Goal: Task Accomplishment & Management: Complete application form

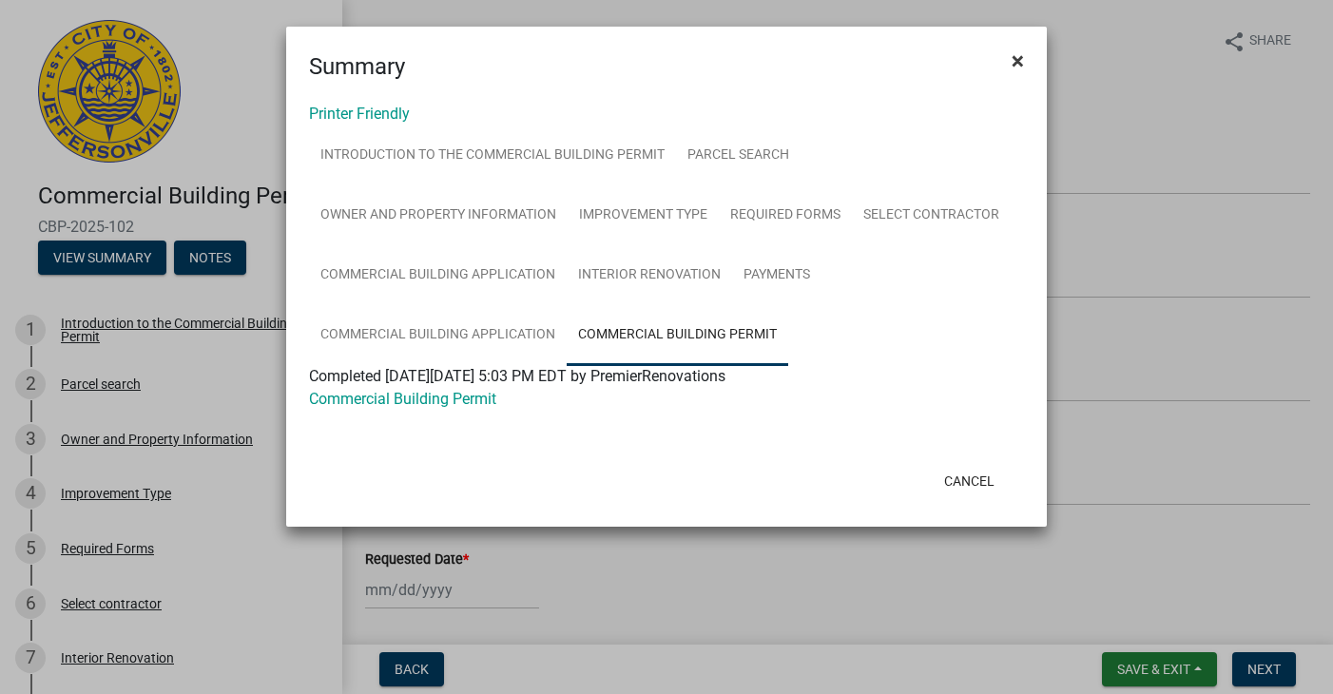
click at [1021, 62] on span "×" at bounding box center [1018, 61] width 12 height 27
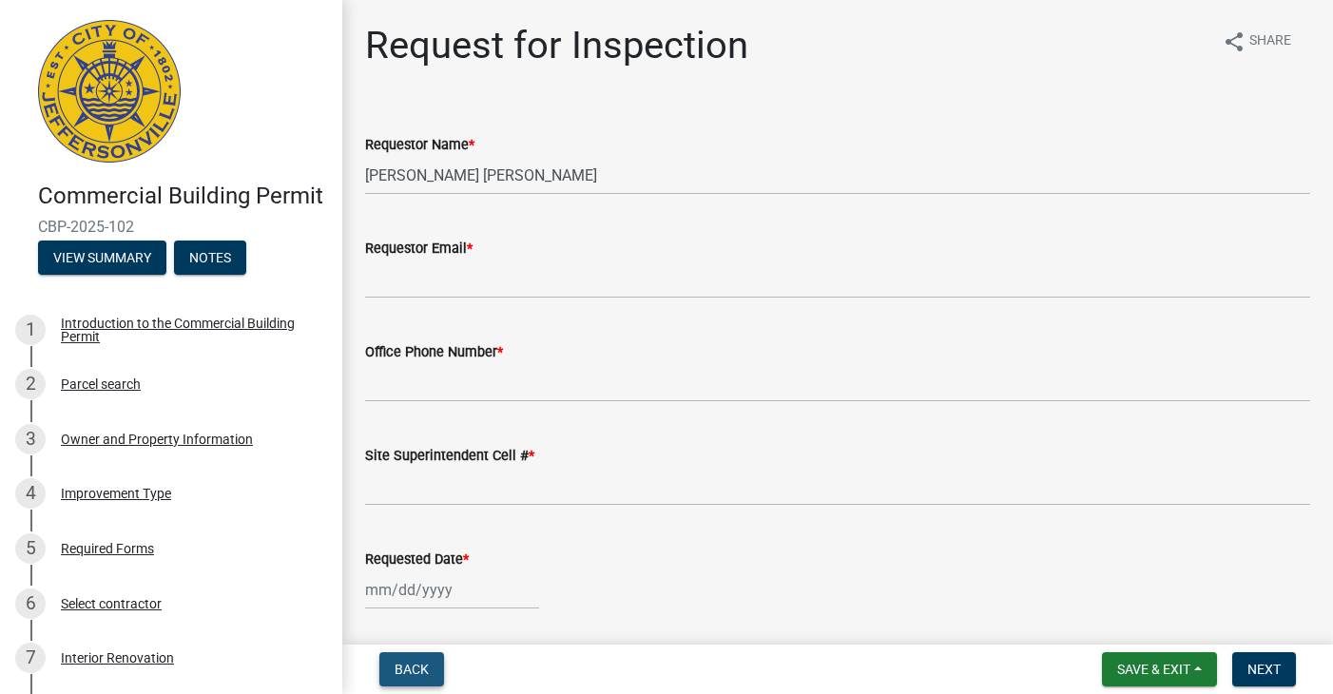
click at [427, 669] on span "Back" at bounding box center [412, 669] width 34 height 15
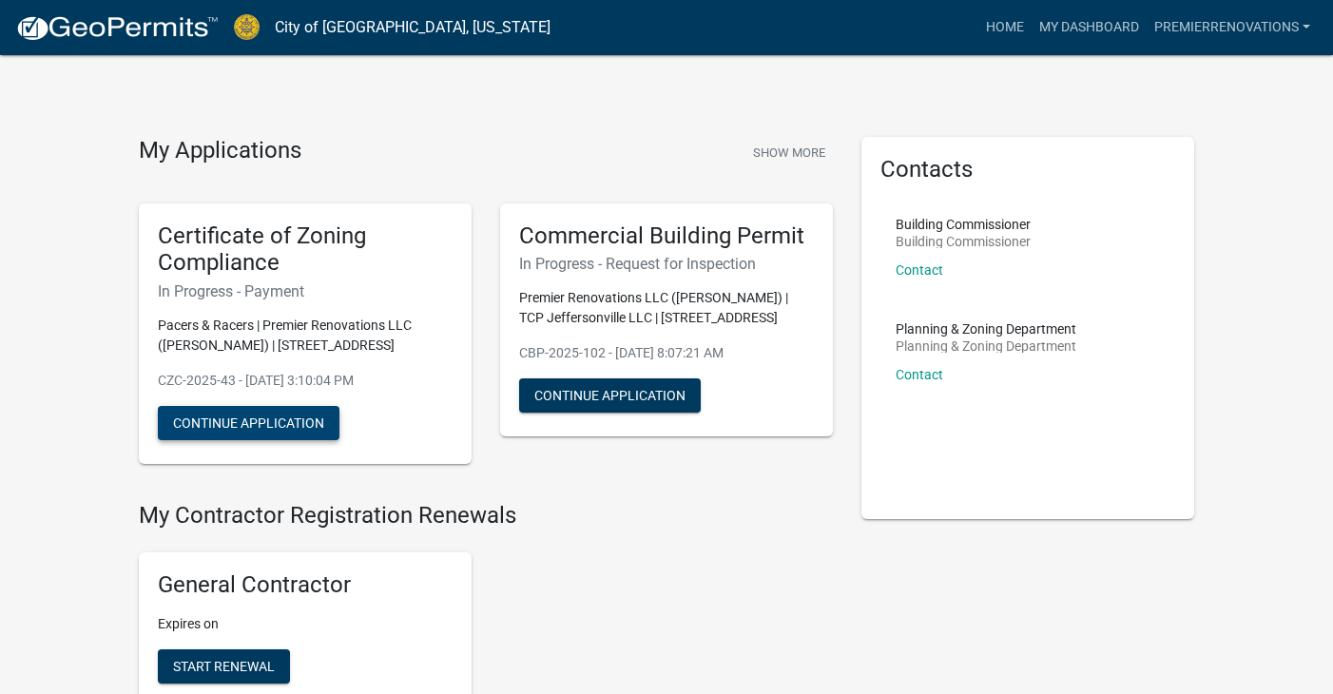
click at [201, 416] on button "Continue Application" at bounding box center [249, 423] width 182 height 34
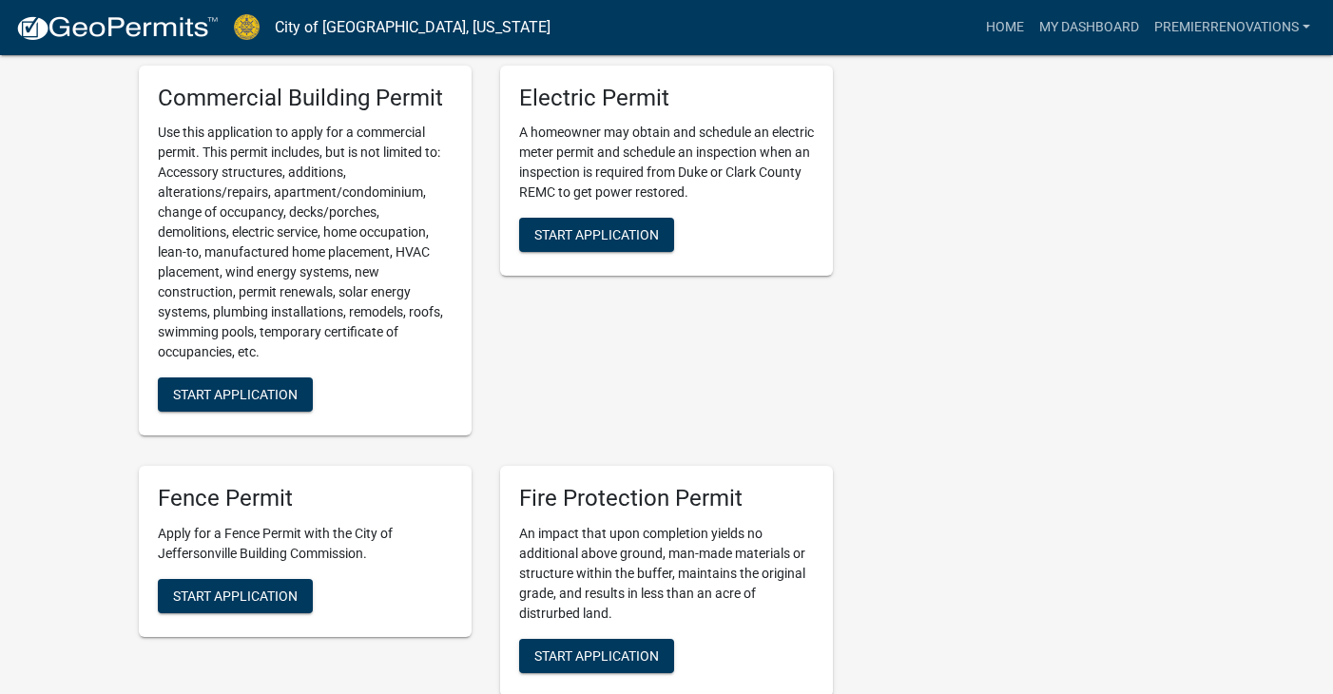
scroll to position [728, 0]
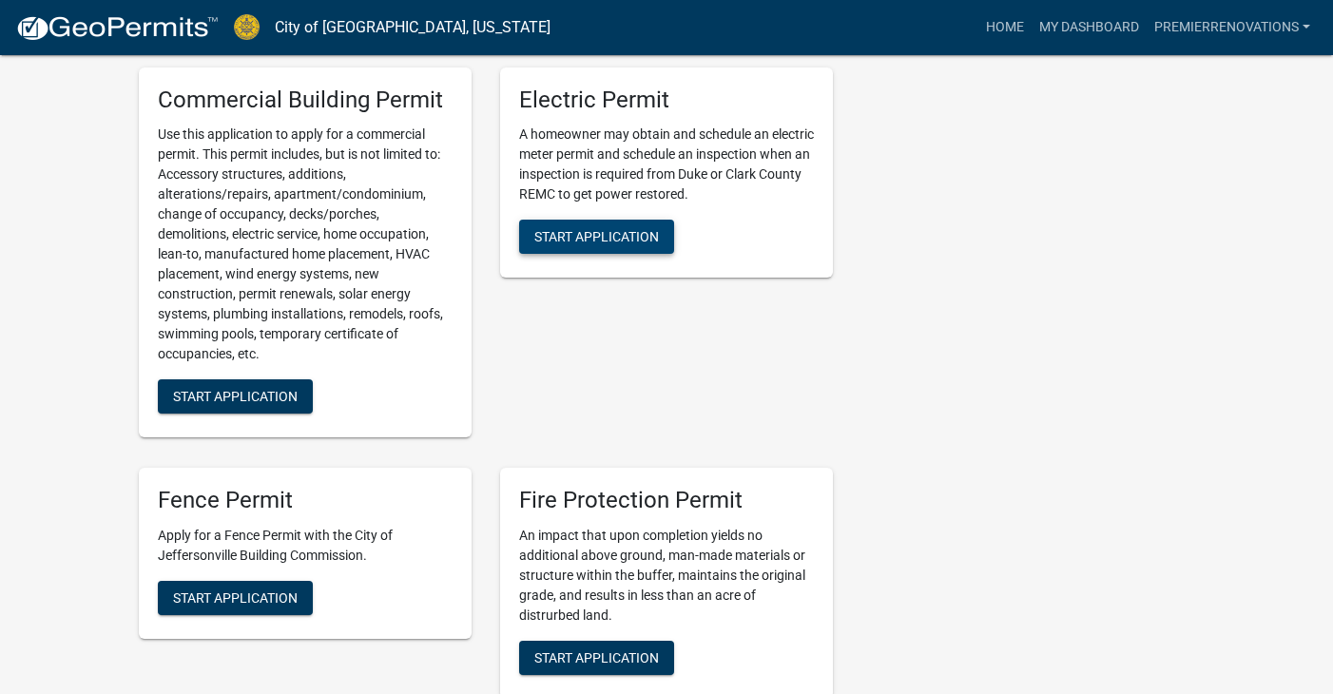
click at [571, 244] on button "Start Application" at bounding box center [596, 237] width 155 height 34
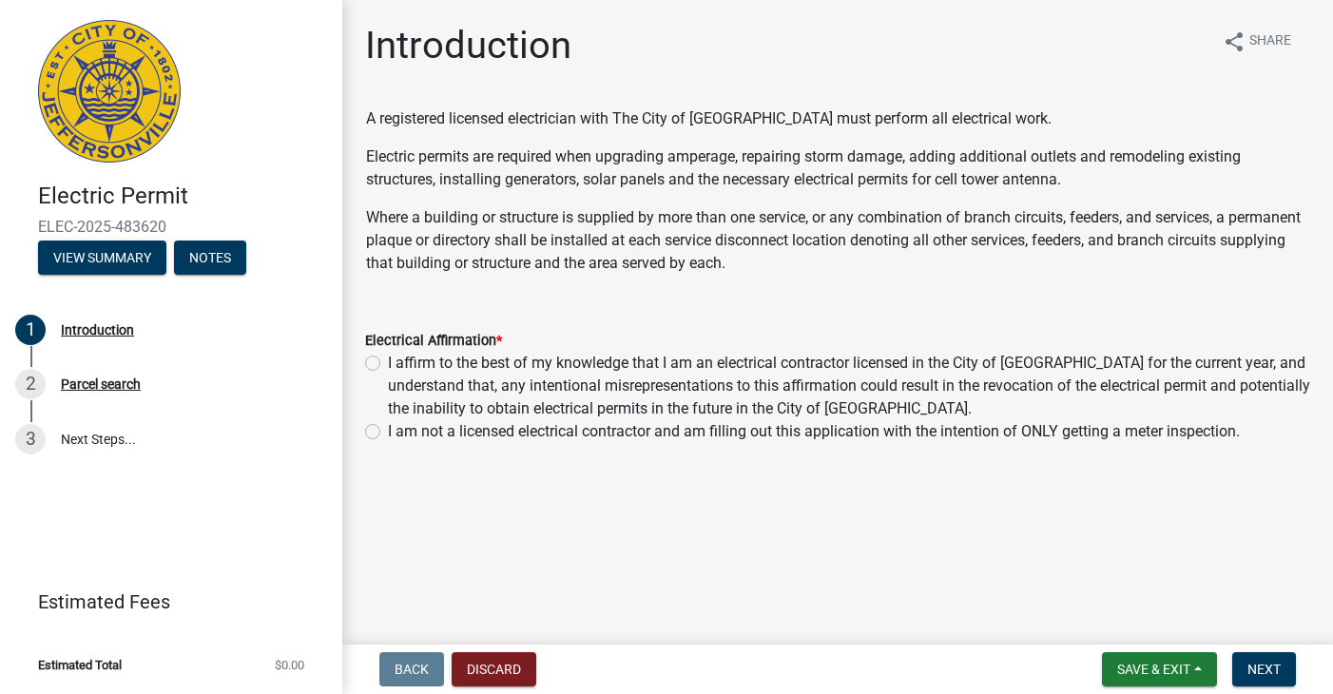
click at [828, 438] on label "I am not a licensed electrical contractor and am filling out this application w…" at bounding box center [814, 431] width 852 height 23
click at [400, 433] on input "I am not a licensed electrical contractor and am filling out this application w…" at bounding box center [394, 426] width 12 height 12
radio input "true"
click at [1270, 662] on span "Next" at bounding box center [1263, 669] width 33 height 15
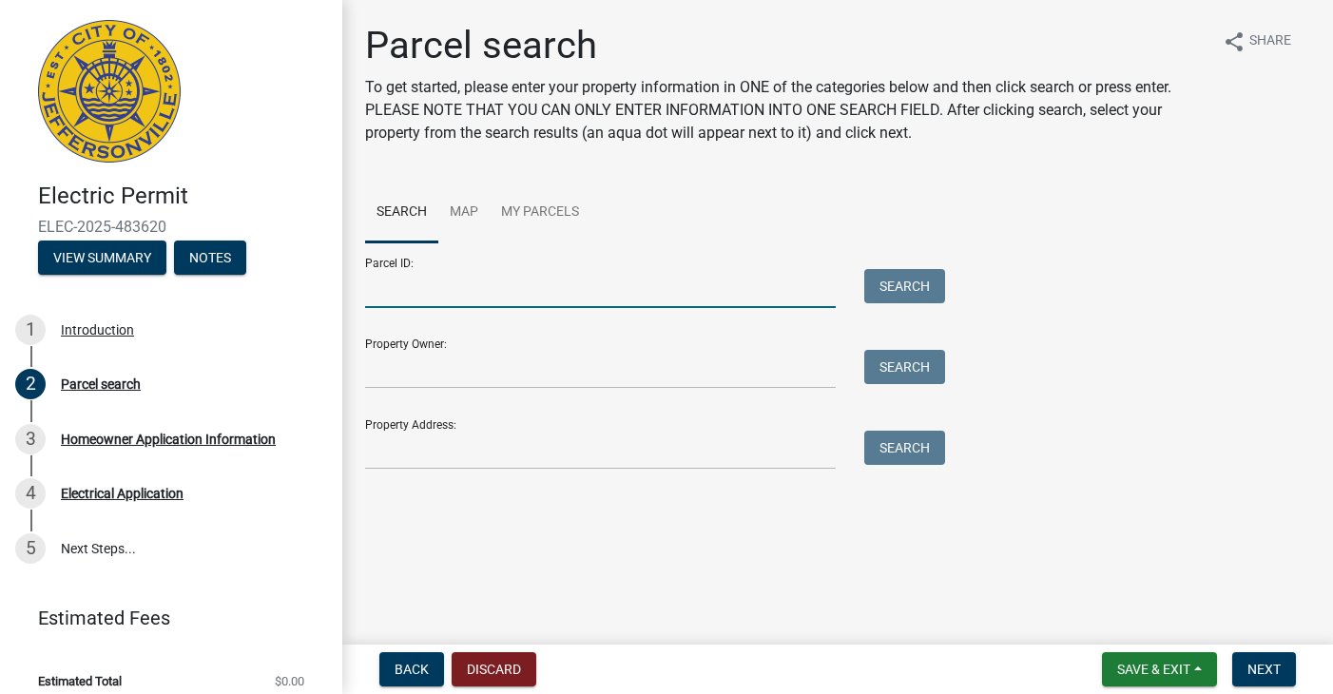
click at [523, 287] on input "Parcel ID:" at bounding box center [600, 288] width 471 height 39
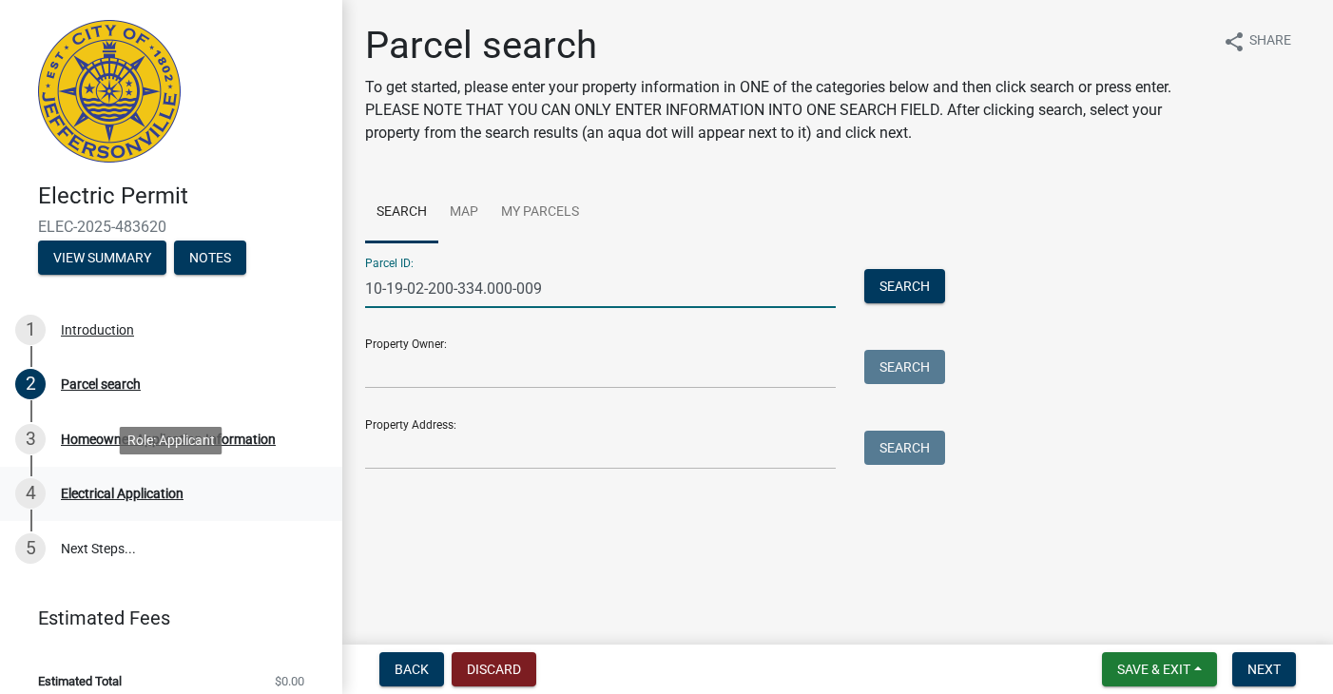
type input "10-19-02-200-334.000-009"
drag, startPoint x: 172, startPoint y: 490, endPoint x: 456, endPoint y: 570, distance: 295.3
click at [172, 490] on div "Electrical Application" at bounding box center [122, 493] width 123 height 13
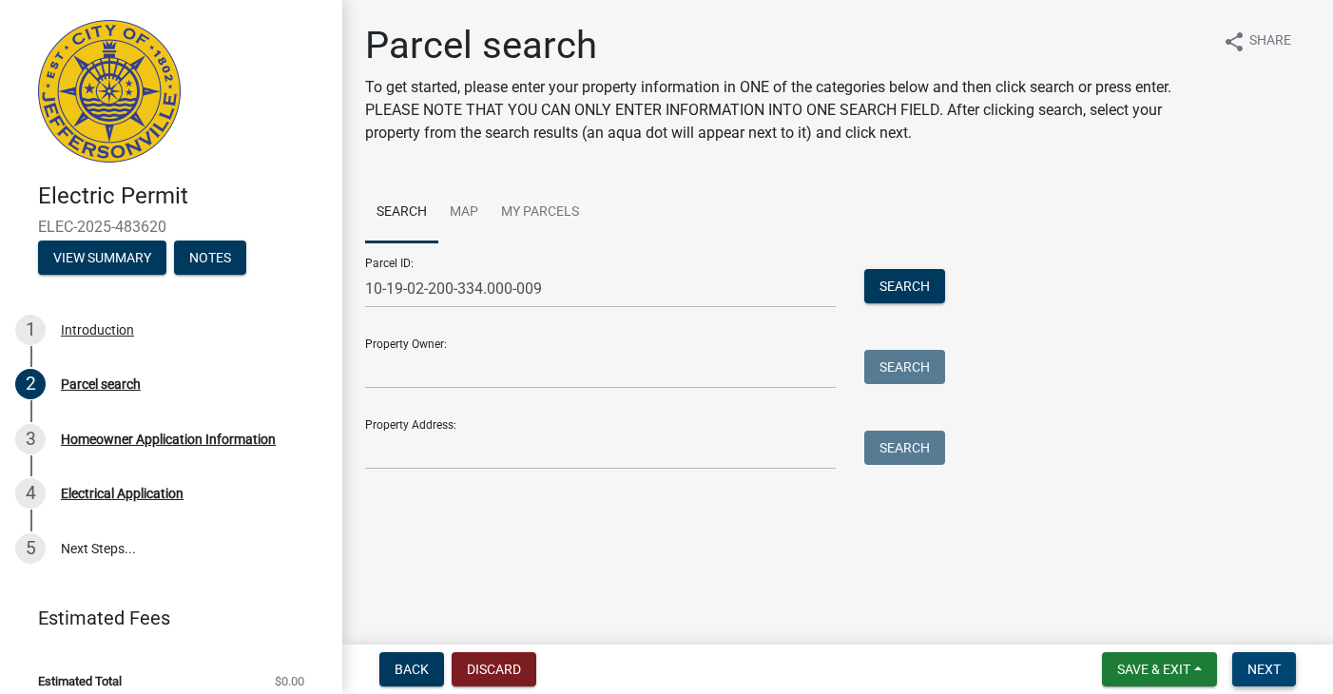
click at [1278, 663] on span "Next" at bounding box center [1263, 669] width 33 height 15
click at [886, 287] on button "Search" at bounding box center [904, 286] width 81 height 34
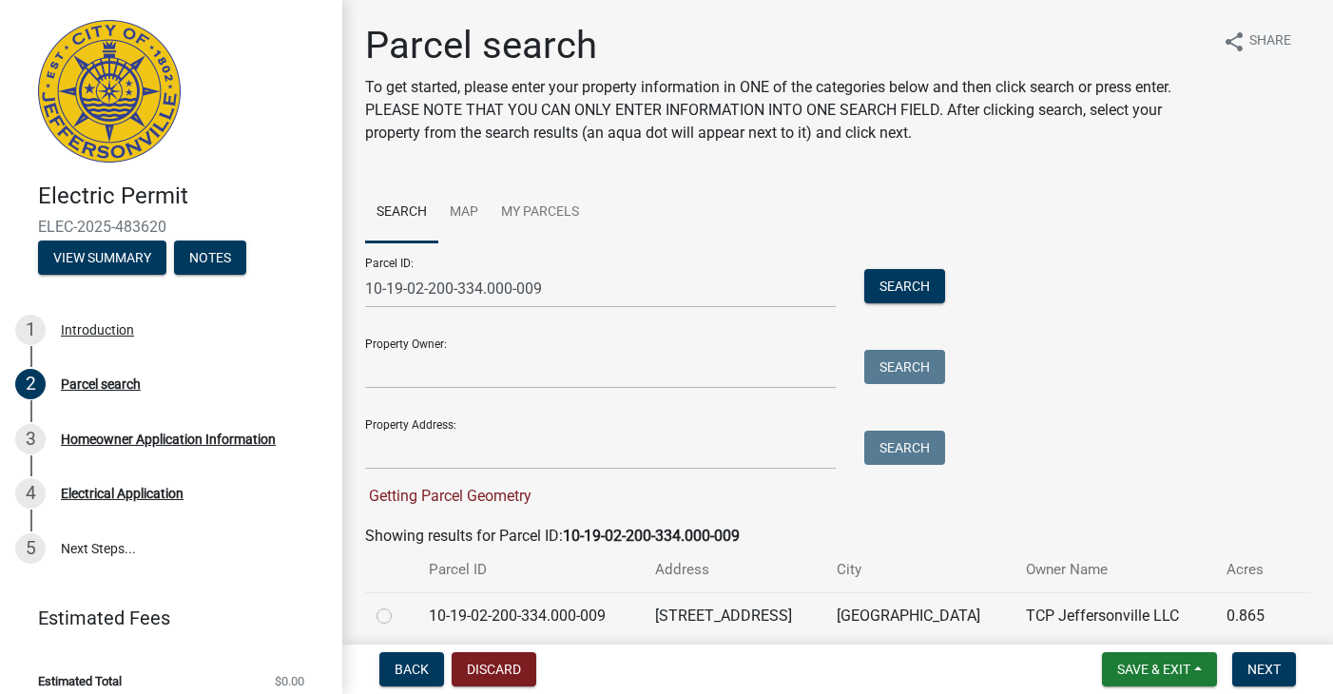
click at [399, 605] on label at bounding box center [399, 605] width 0 height 0
click at [399, 617] on input "radio" at bounding box center [405, 611] width 12 height 12
radio input "true"
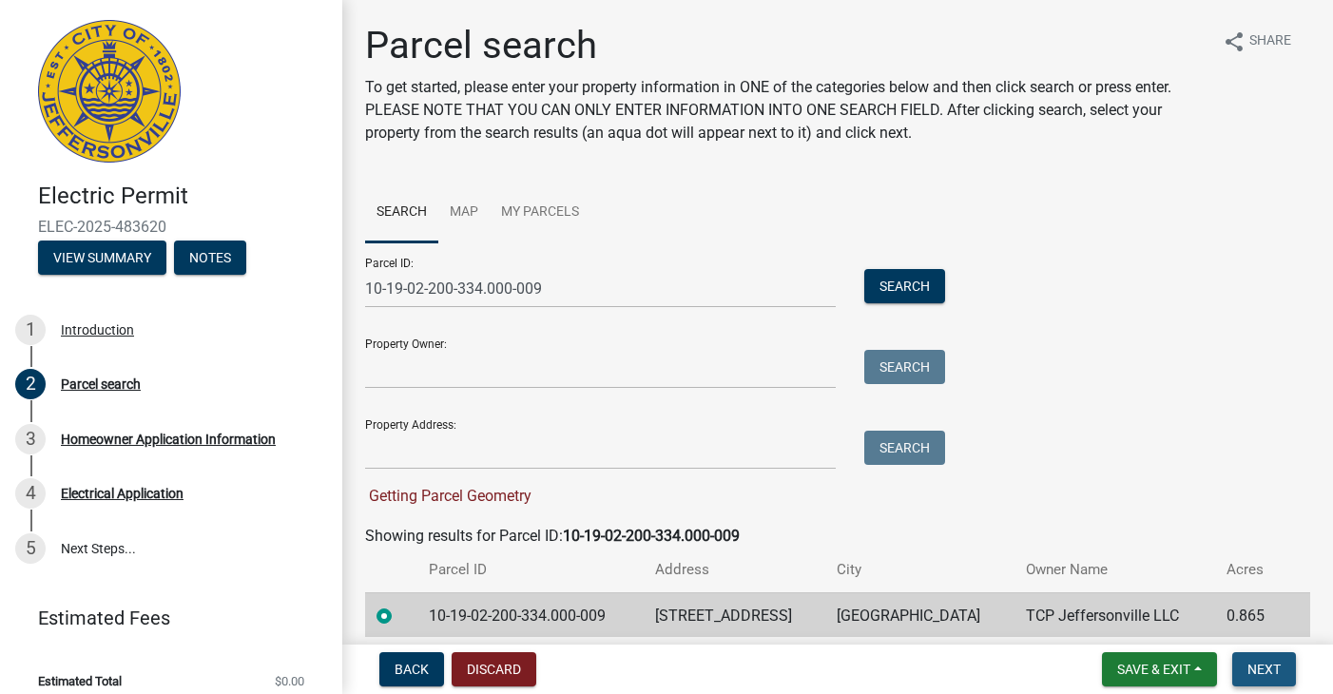
click at [1268, 681] on button "Next" at bounding box center [1264, 669] width 64 height 34
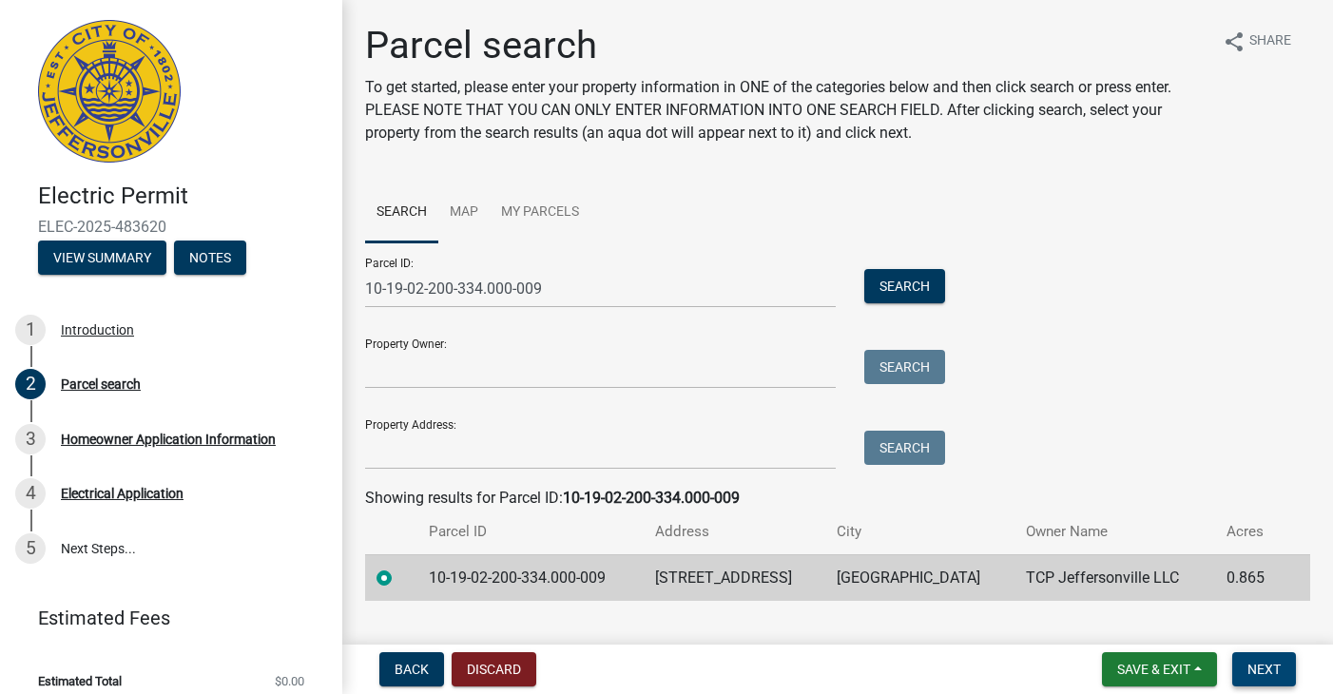
click at [1260, 662] on span "Next" at bounding box center [1263, 669] width 33 height 15
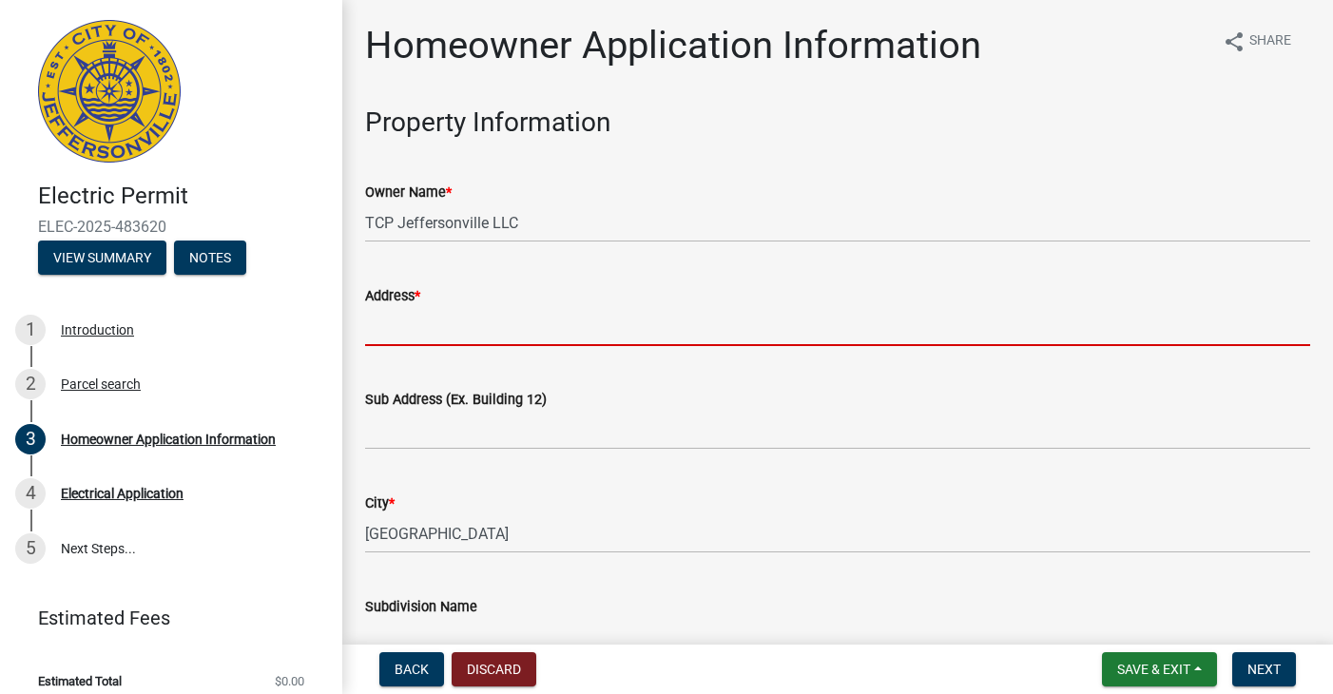
click at [508, 322] on input "Address *" at bounding box center [837, 326] width 945 height 39
type input "2"
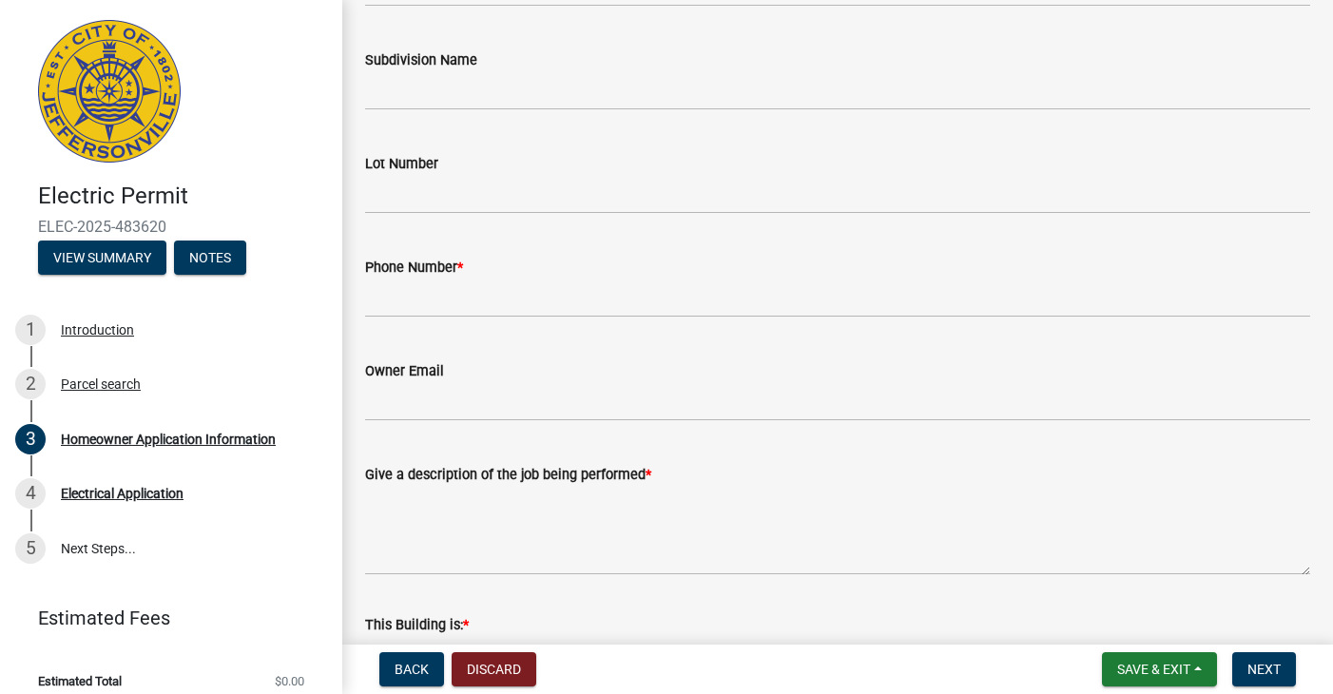
scroll to position [595, 0]
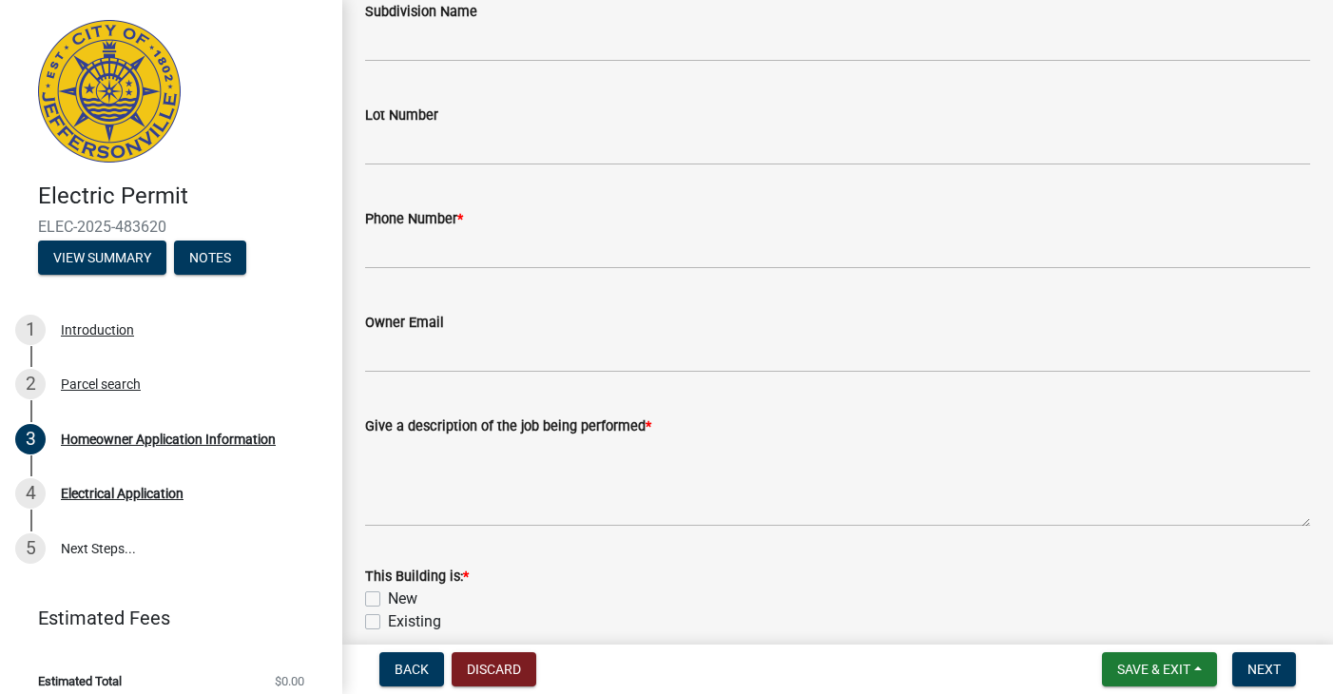
type input "3015 10 th"
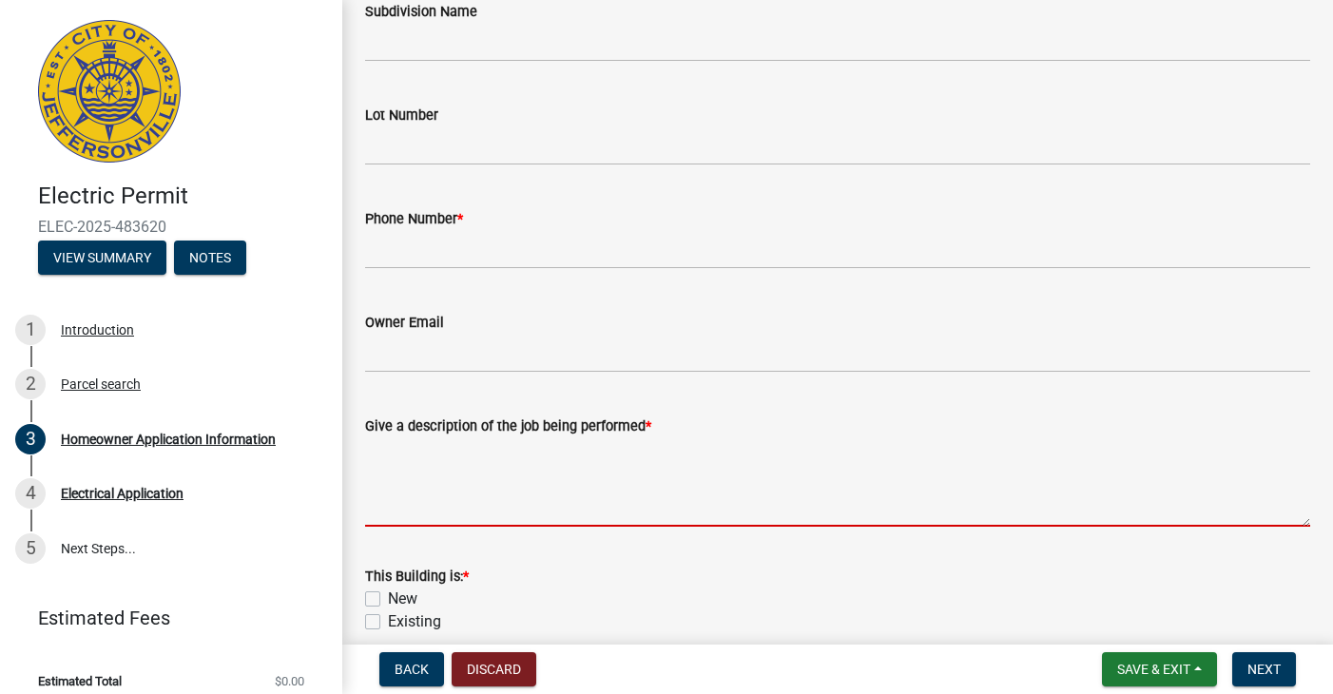
click at [653, 462] on textarea "Give a description of the job being performed *" at bounding box center [837, 481] width 945 height 89
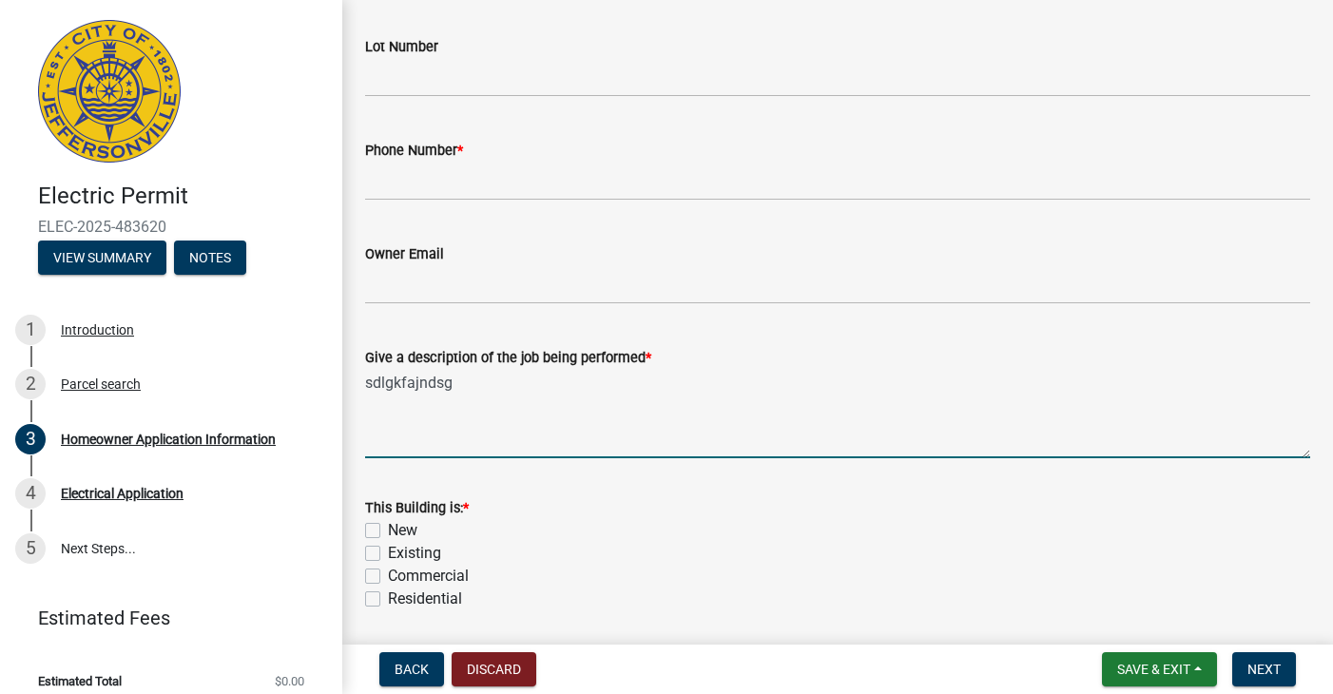
scroll to position [676, 0]
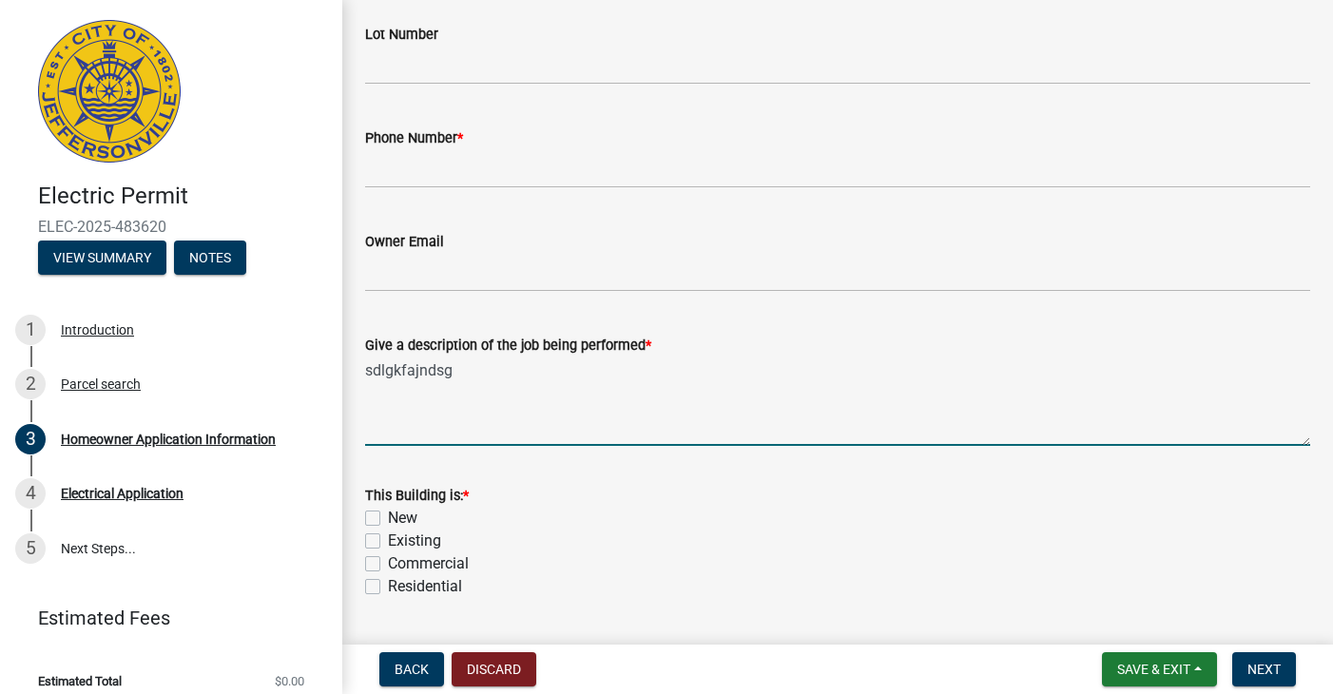
type textarea "sdlgkfajndsg"
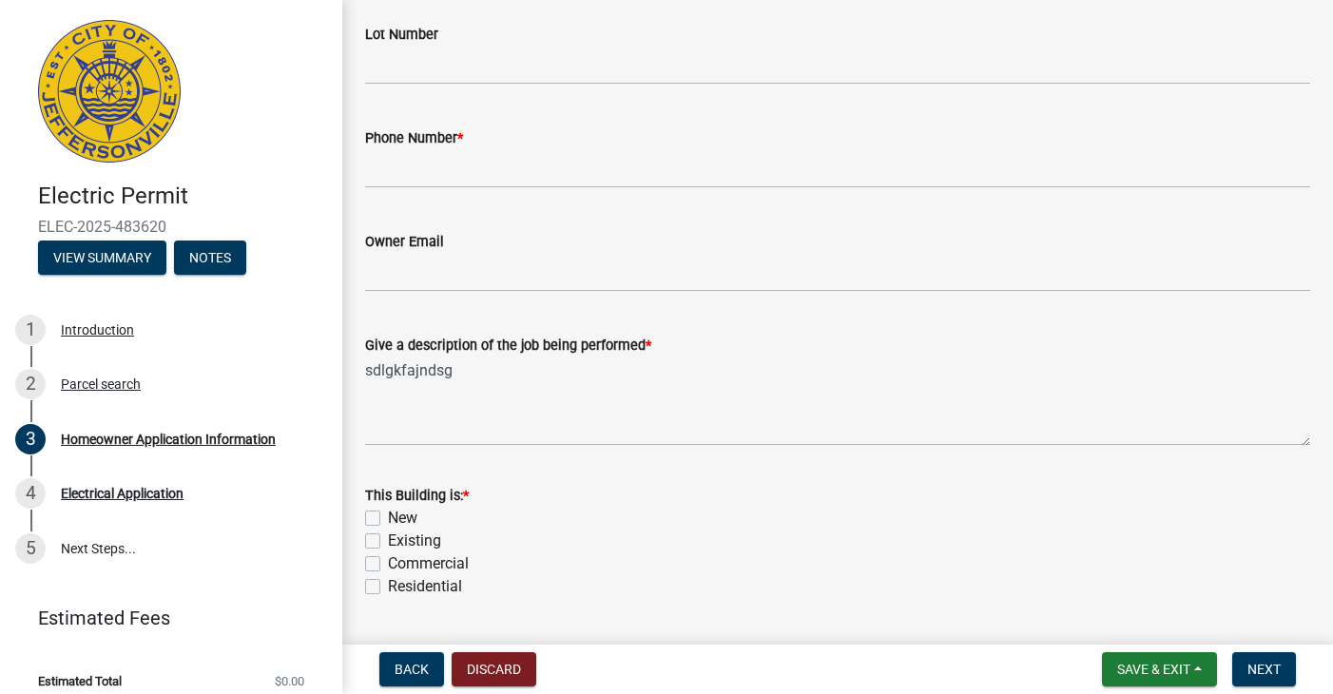
drag, startPoint x: 412, startPoint y: 539, endPoint x: 485, endPoint y: 539, distance: 73.2
click at [412, 539] on label "Existing" at bounding box center [414, 541] width 53 height 23
click at [400, 539] on input "Existing" at bounding box center [394, 536] width 12 height 12
checkbox input "true"
checkbox input "false"
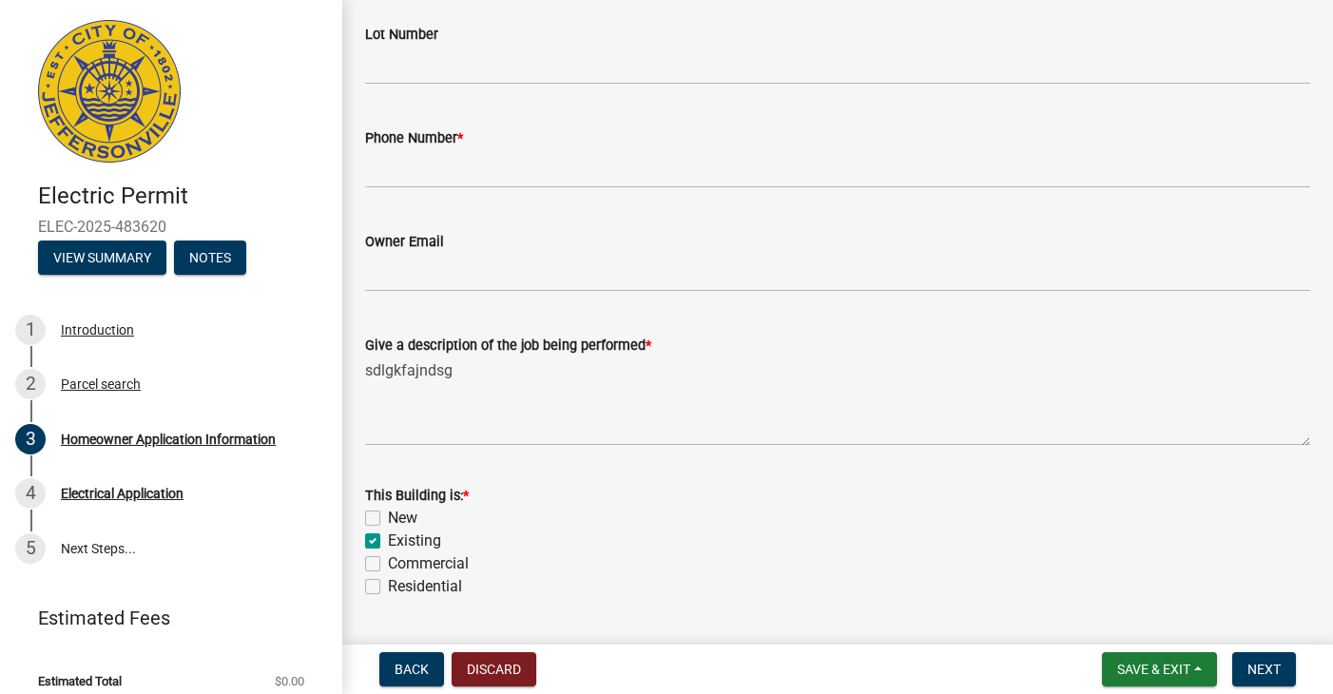
checkbox input "true"
checkbox input "false"
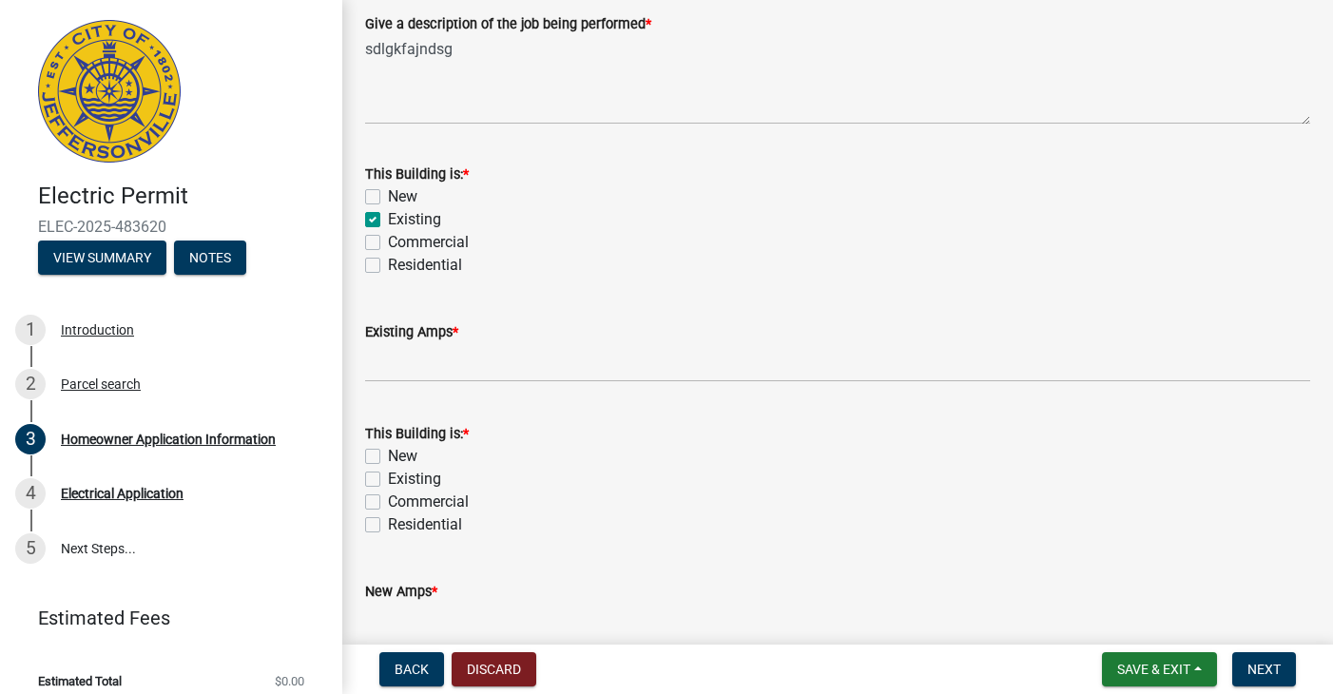
scroll to position [1004, 0]
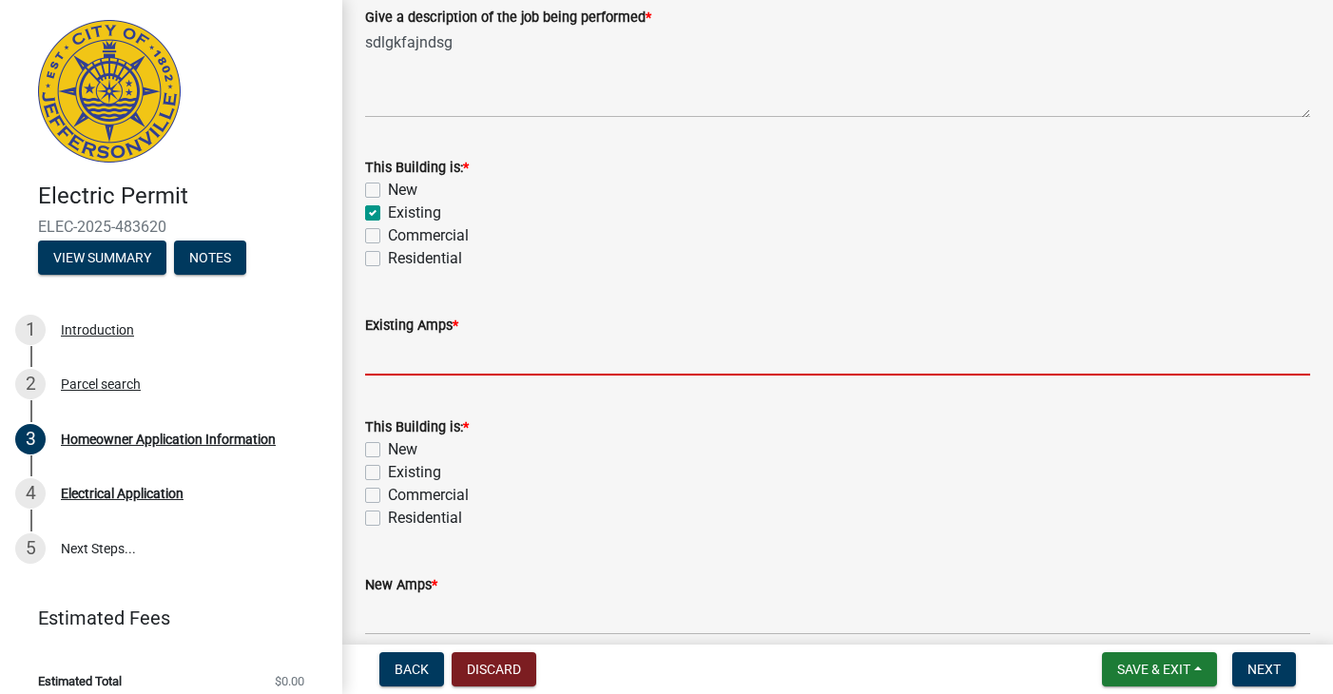
click at [419, 348] on input "text" at bounding box center [837, 356] width 945 height 39
type input "s"
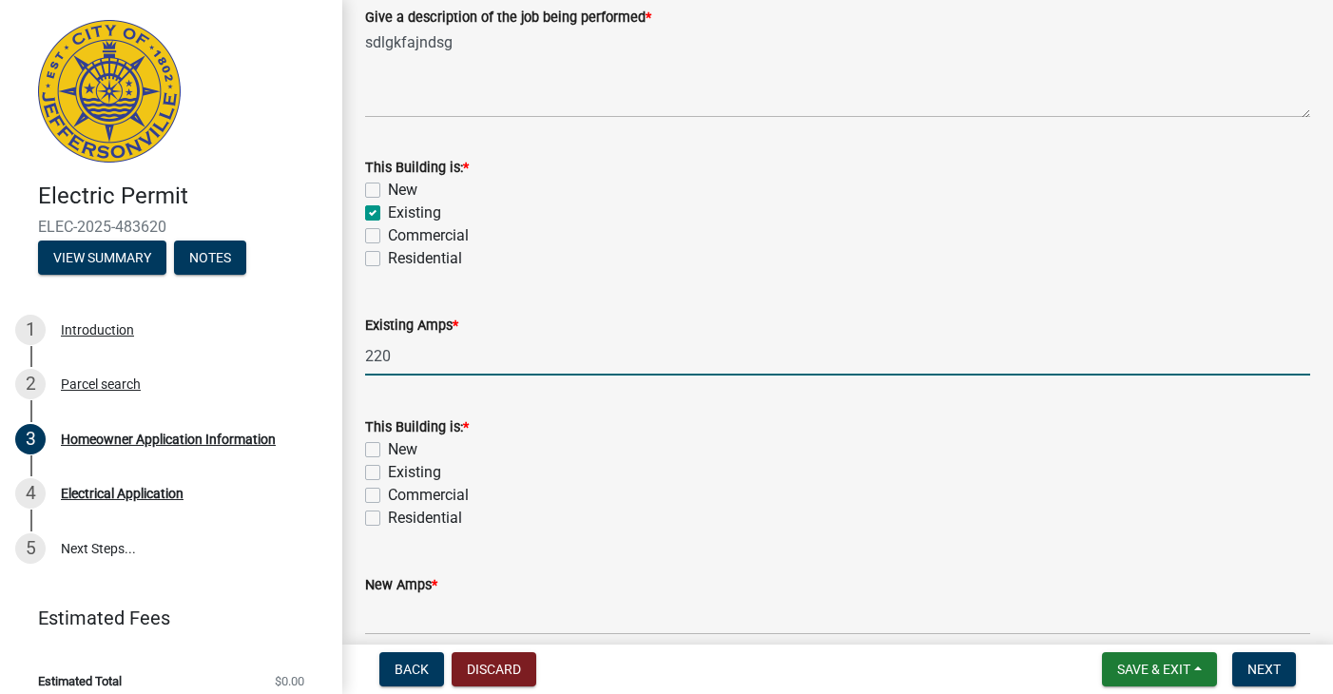
type input "220"
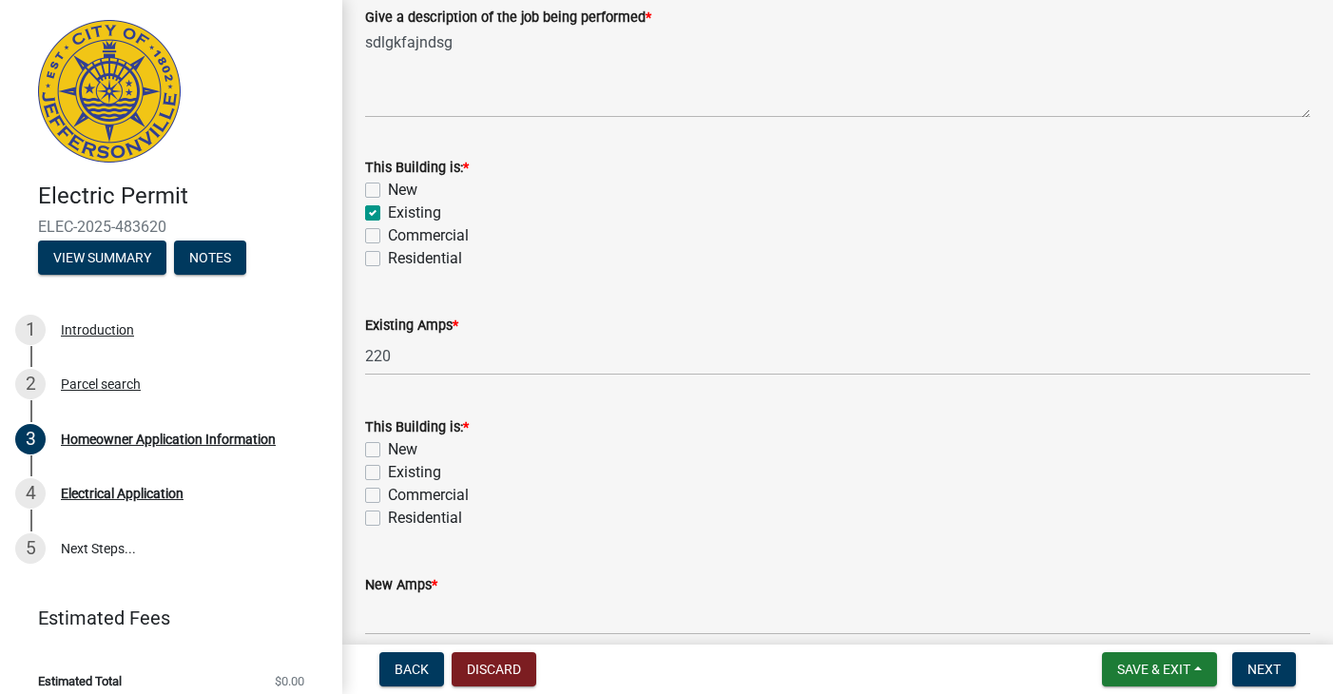
click at [388, 465] on label "Existing" at bounding box center [414, 472] width 53 height 23
click at [388, 465] on input "Existing" at bounding box center [394, 467] width 12 height 12
checkbox input "true"
checkbox input "false"
checkbox input "true"
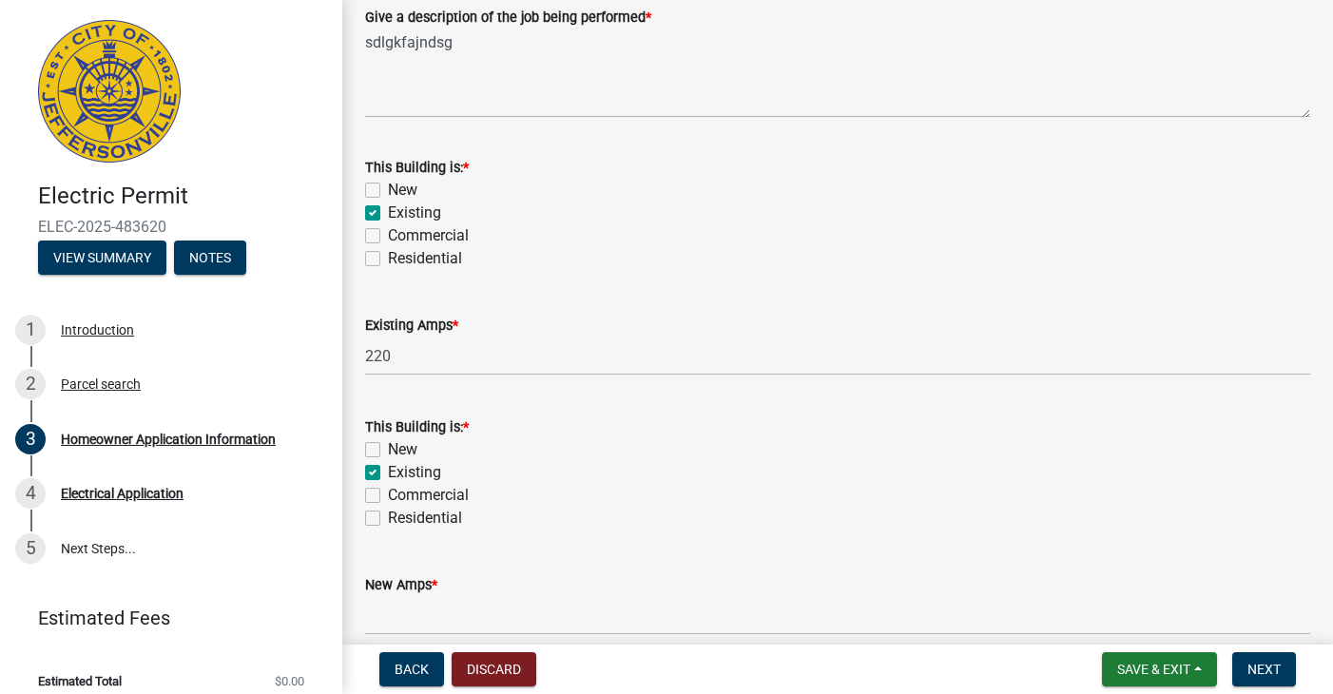
checkbox input "false"
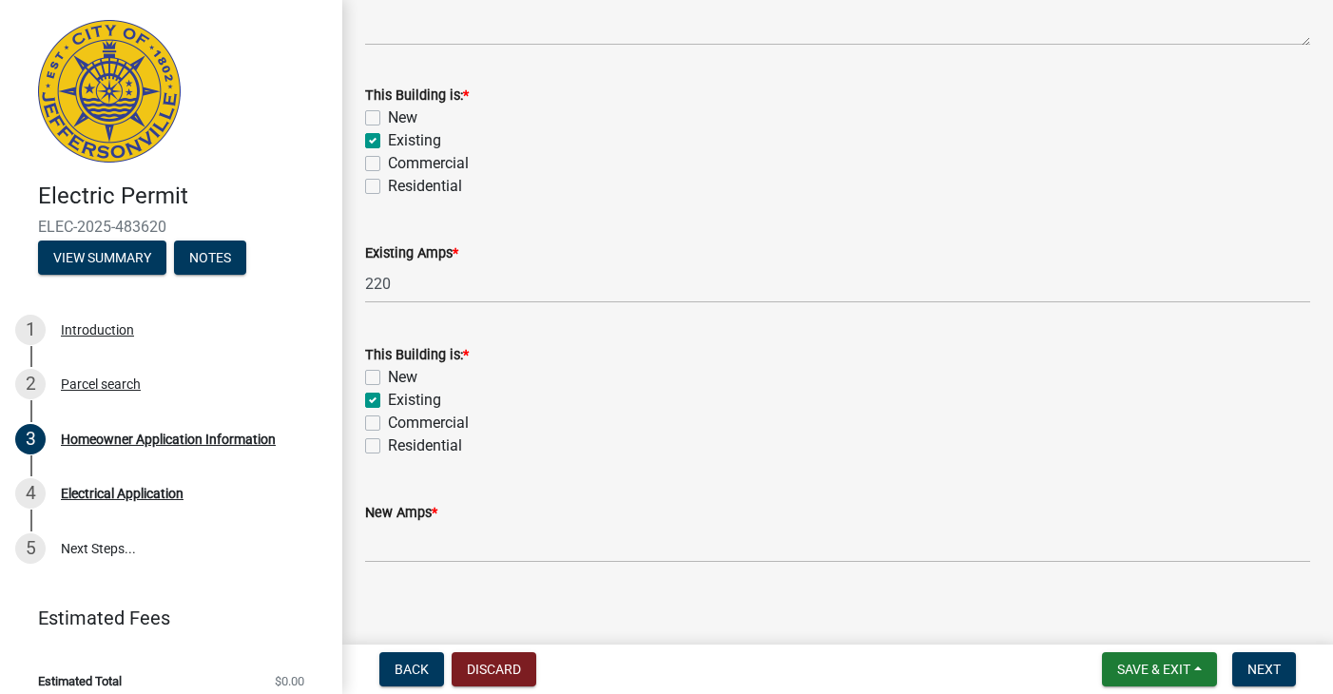
scroll to position [1075, 0]
click at [456, 536] on input "text" at bounding box center [837, 544] width 945 height 39
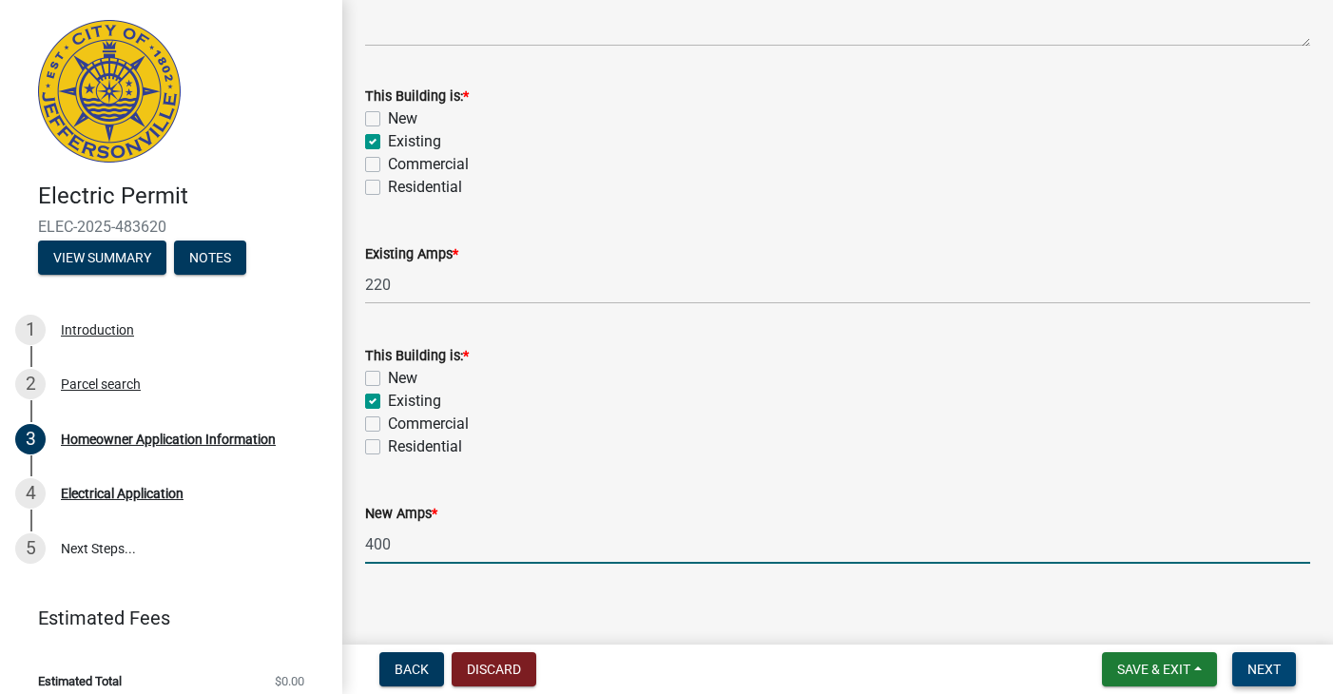
type input "400"
click at [1260, 666] on span "Next" at bounding box center [1263, 669] width 33 height 15
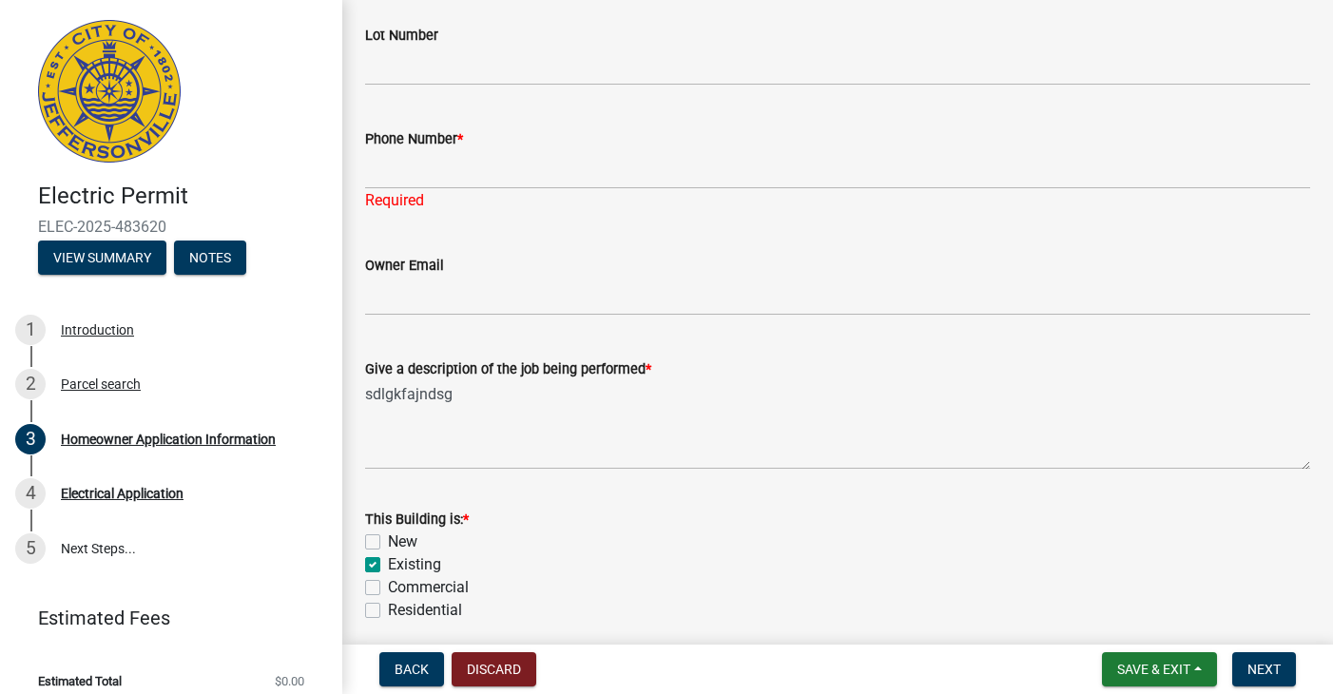
scroll to position [653, 0]
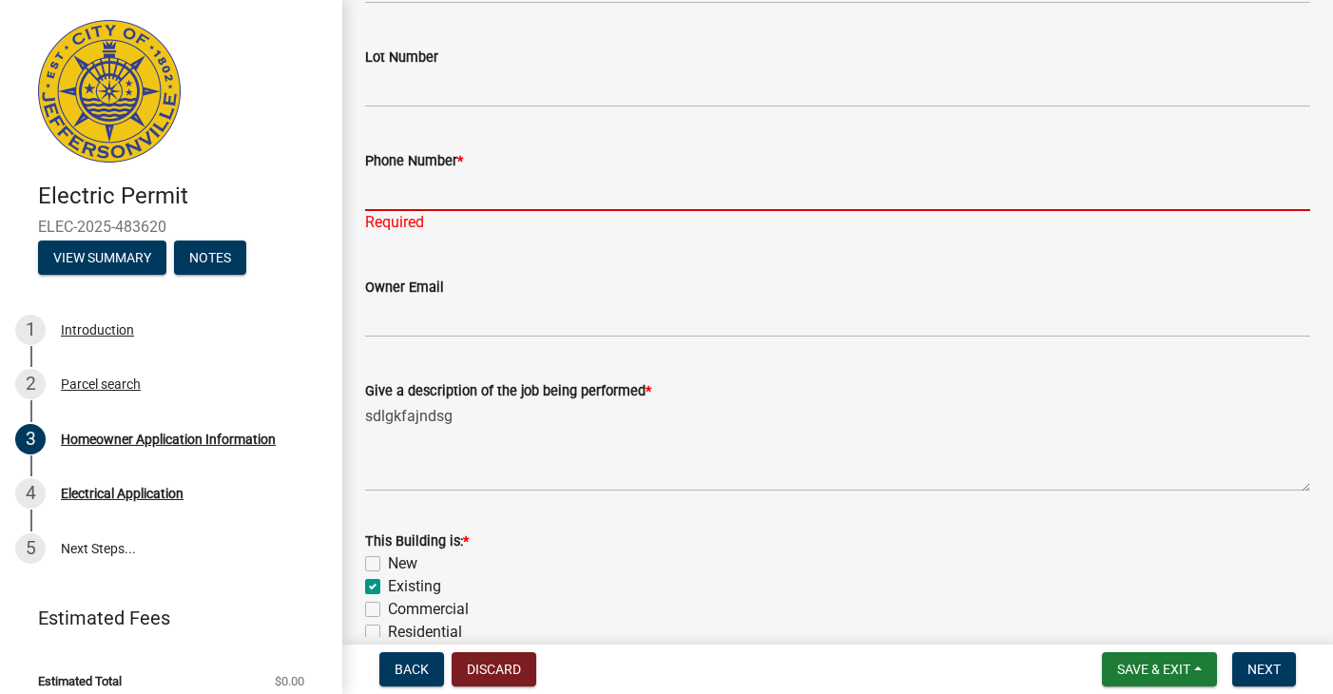
click at [510, 191] on input "Phone Number *" at bounding box center [837, 191] width 945 height 39
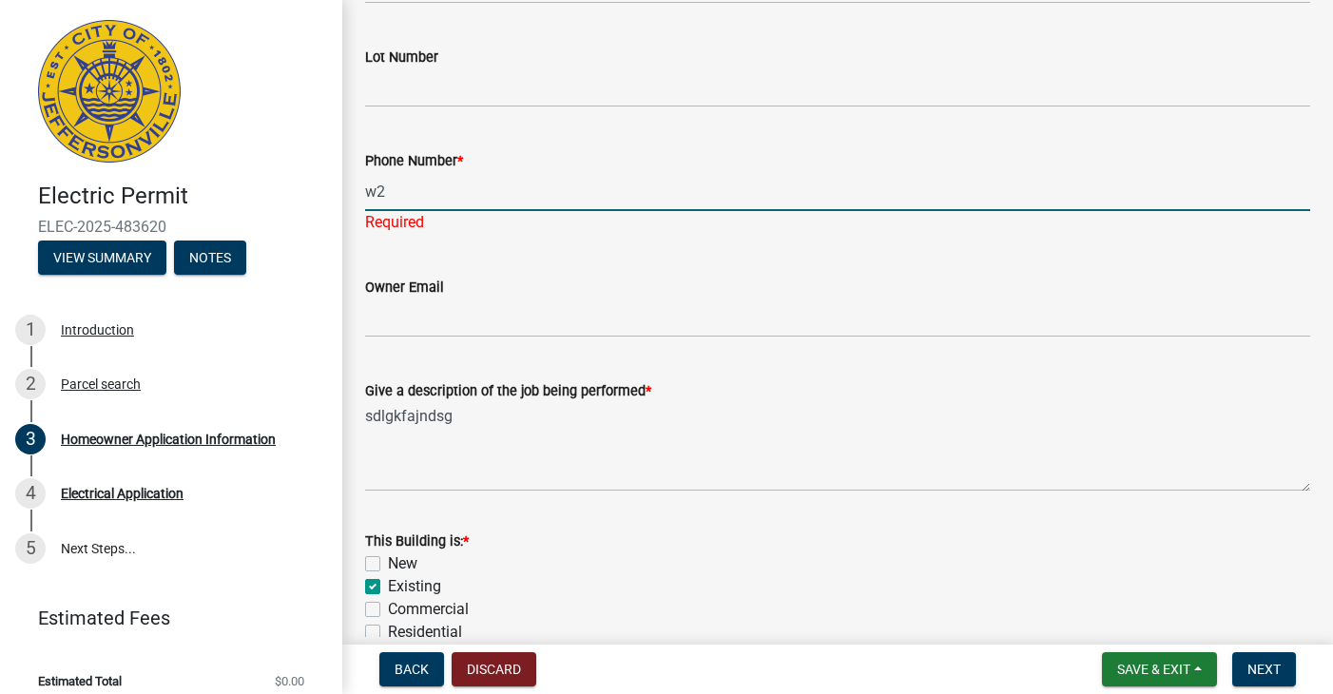
type input "w"
type input "8127861298"
click at [1282, 677] on button "Next" at bounding box center [1264, 669] width 64 height 34
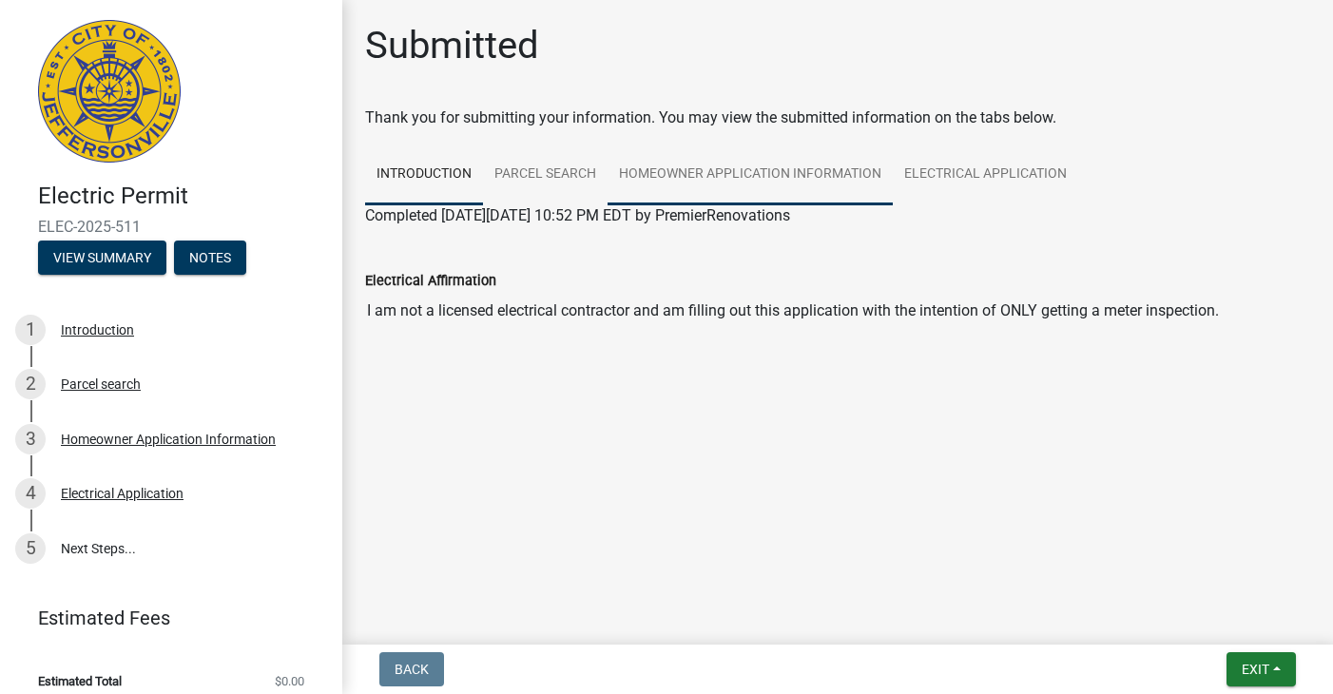
scroll to position [0, 0]
click at [1276, 668] on button "Exit" at bounding box center [1261, 669] width 69 height 34
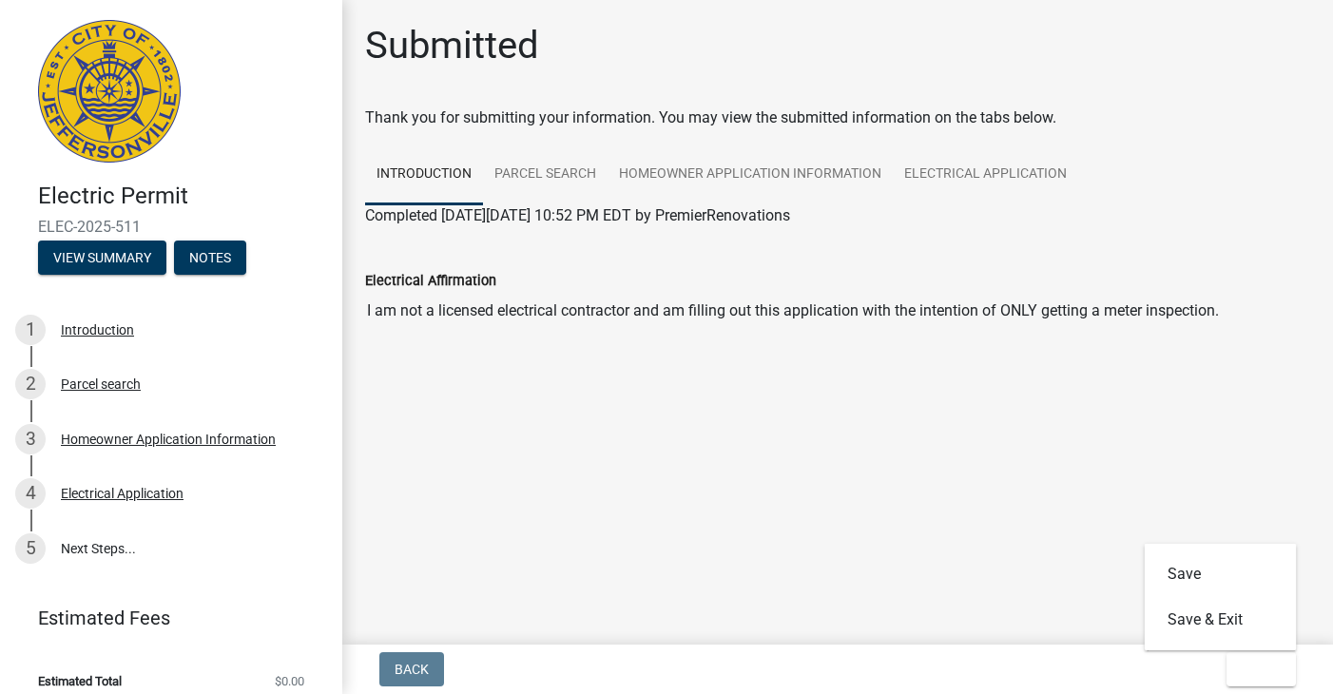
click at [669, 453] on main "Submitted Thank you for submitting your information. You may view the submitted…" at bounding box center [837, 318] width 991 height 637
click at [417, 671] on span "Back" at bounding box center [412, 669] width 34 height 15
click at [425, 674] on span "Back" at bounding box center [412, 669] width 34 height 15
click at [107, 87] on img at bounding box center [109, 91] width 143 height 143
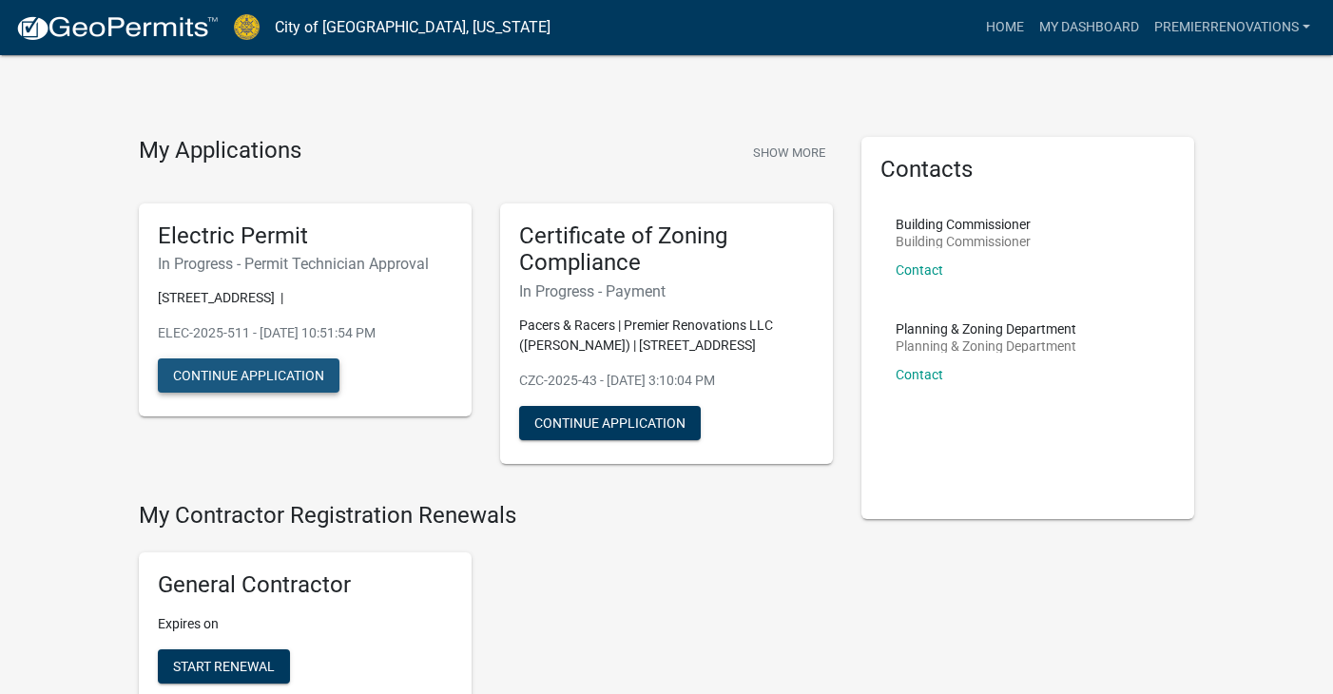
click at [284, 371] on button "Continue Application" at bounding box center [249, 375] width 182 height 34
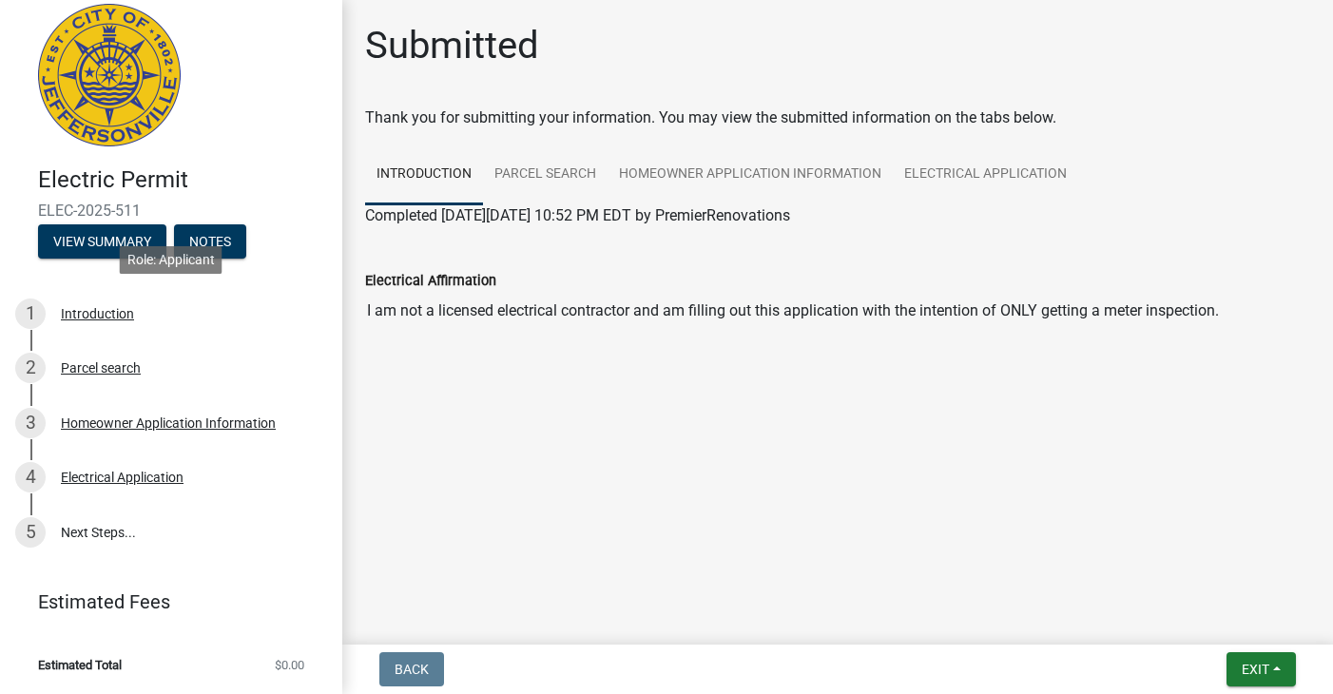
scroll to position [15, 0]
click at [210, 245] on button "Notes" at bounding box center [210, 242] width 72 height 34
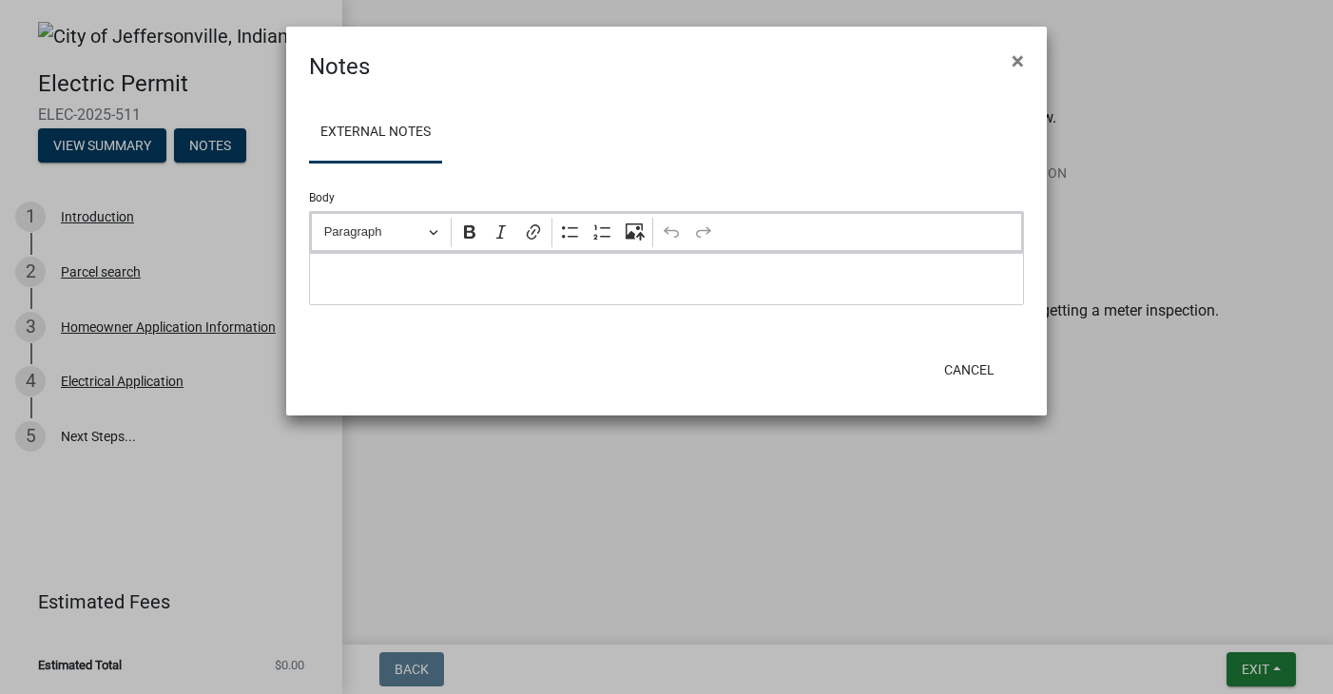
scroll to position [0, 0]
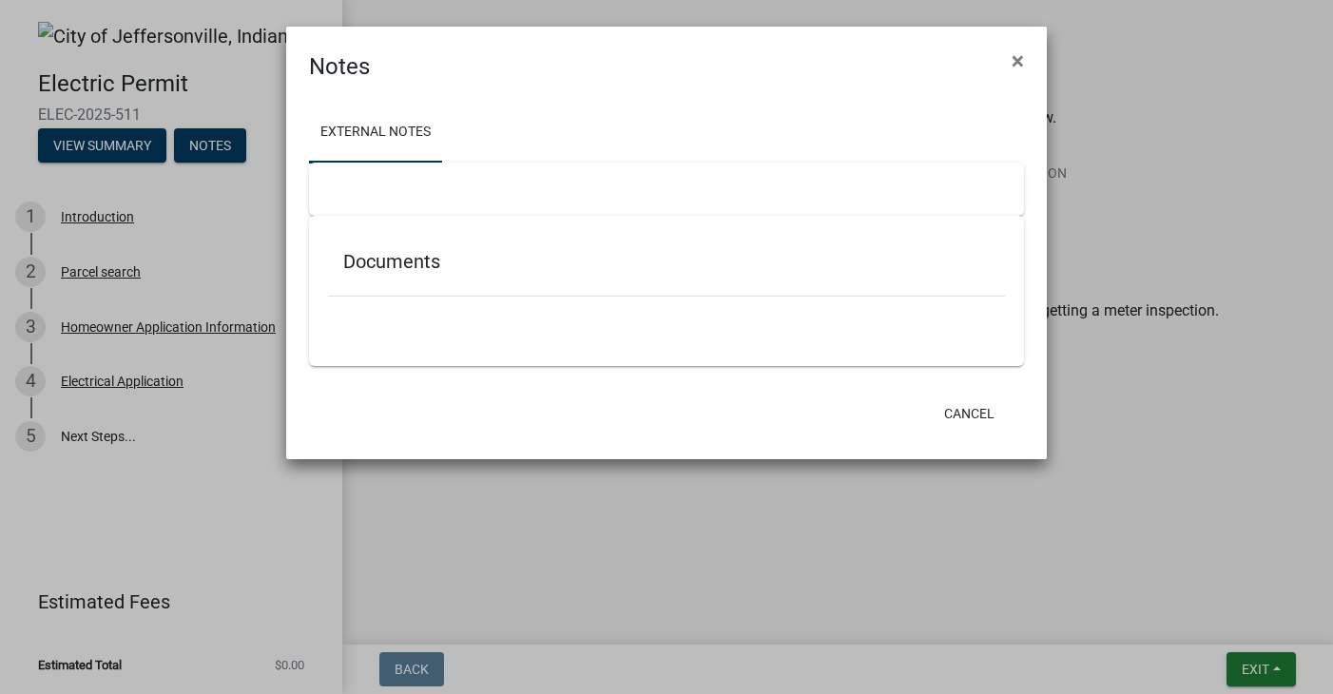
click at [404, 325] on ul at bounding box center [666, 324] width 677 height 15
click at [486, 171] on div at bounding box center [666, 189] width 715 height 53
click at [394, 167] on div at bounding box center [666, 189] width 715 height 53
click at [410, 121] on link "External Notes" at bounding box center [375, 133] width 133 height 61
click at [387, 213] on div at bounding box center [666, 189] width 715 height 53
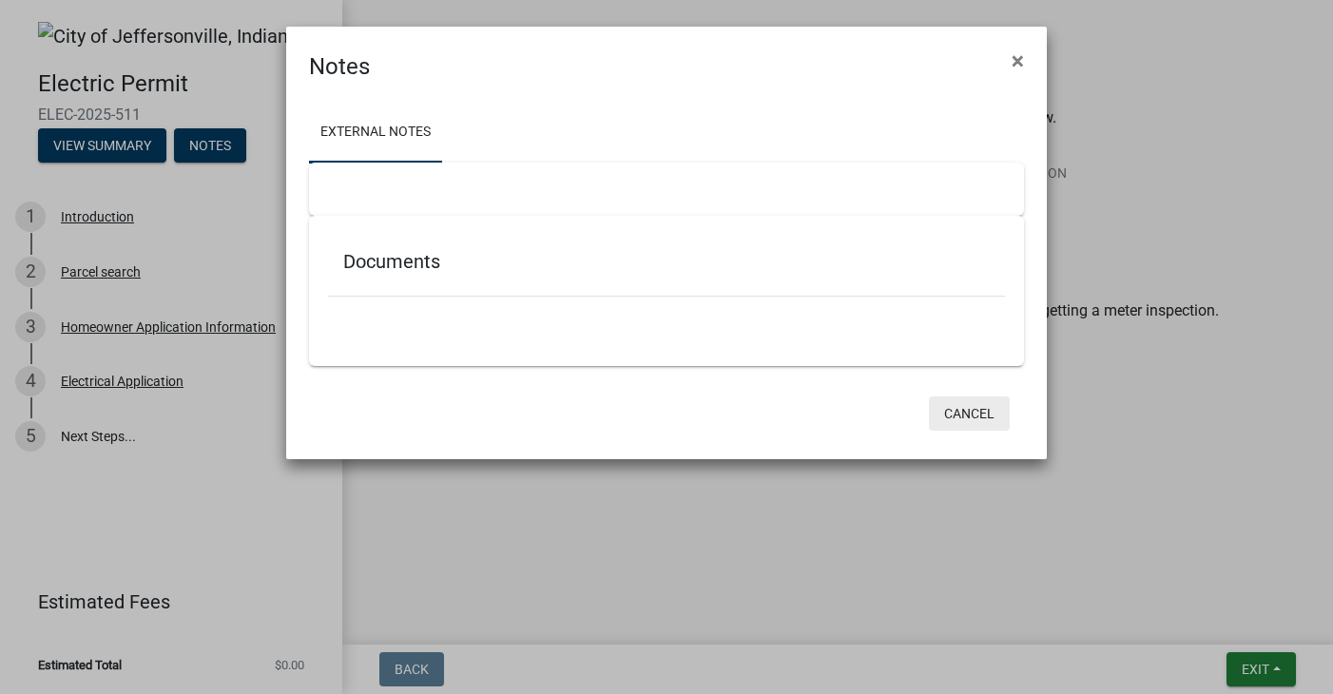
click at [978, 409] on button "Cancel" at bounding box center [969, 413] width 81 height 34
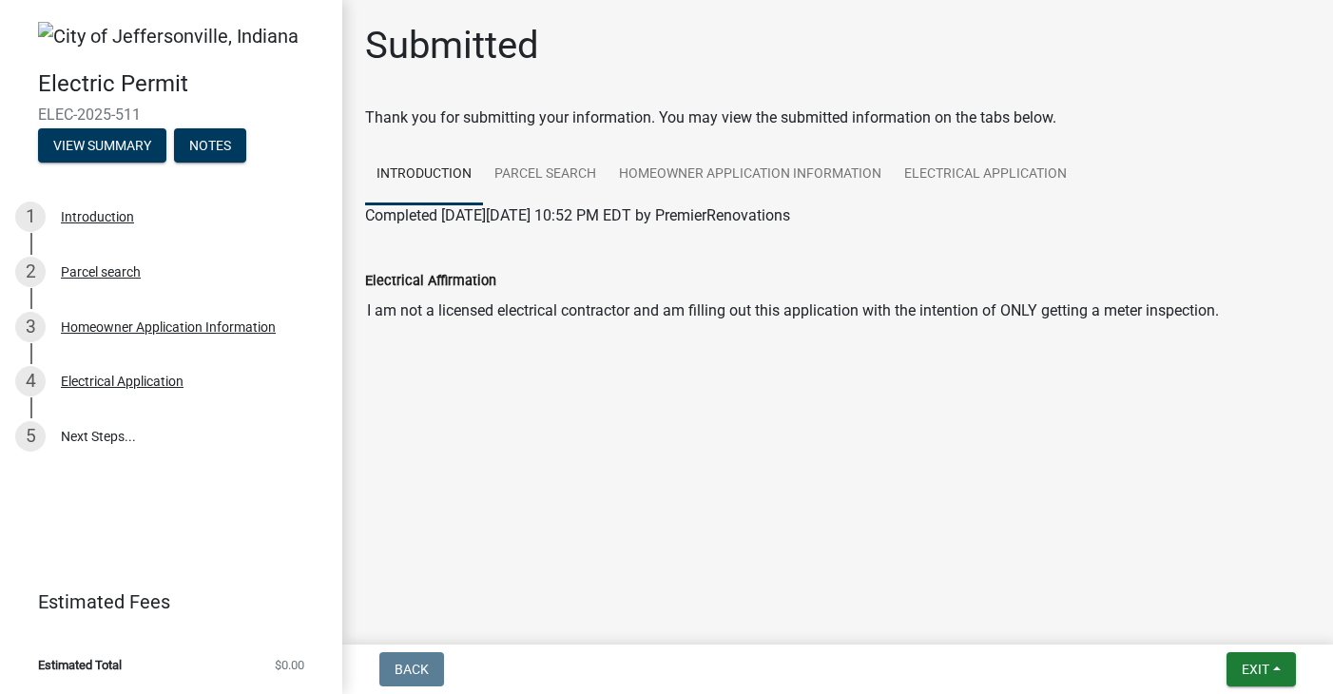
click at [416, 690] on nav "Back Exit Save Save & Exit" at bounding box center [837, 669] width 991 height 49
click at [416, 674] on span "Back" at bounding box center [412, 669] width 34 height 15
click at [1281, 675] on button "Exit" at bounding box center [1261, 669] width 69 height 34
click at [1237, 620] on button "Save & Exit" at bounding box center [1221, 620] width 152 height 46
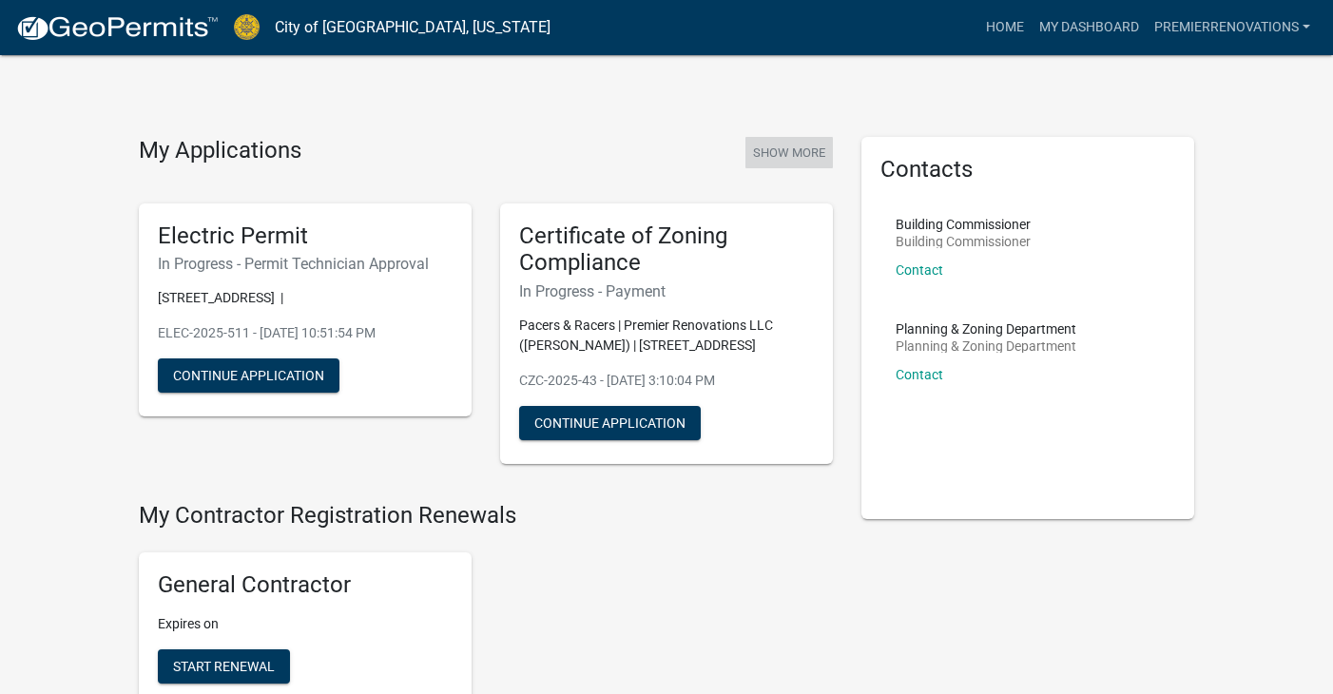
click at [808, 147] on button "Show More" at bounding box center [788, 152] width 87 height 31
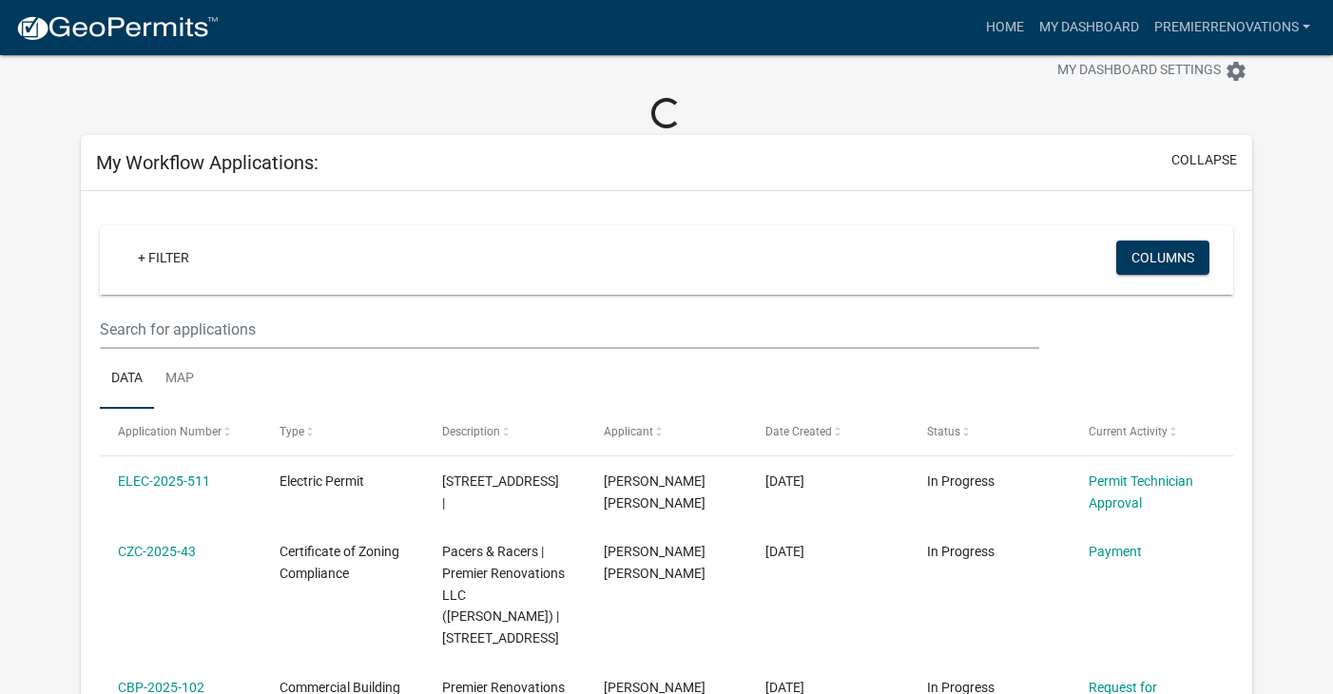
scroll to position [55, 0]
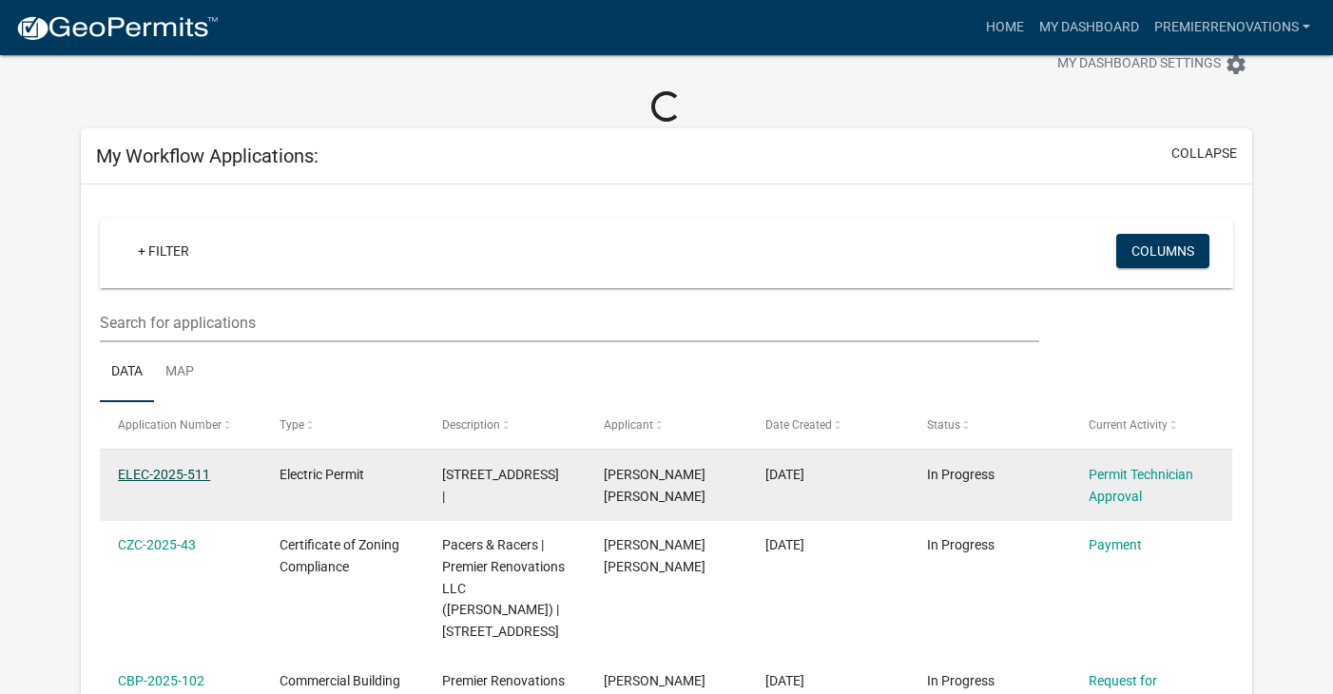
click at [178, 474] on datatable-body-cell "ELEC-2025-511" at bounding box center [181, 485] width 162 height 70
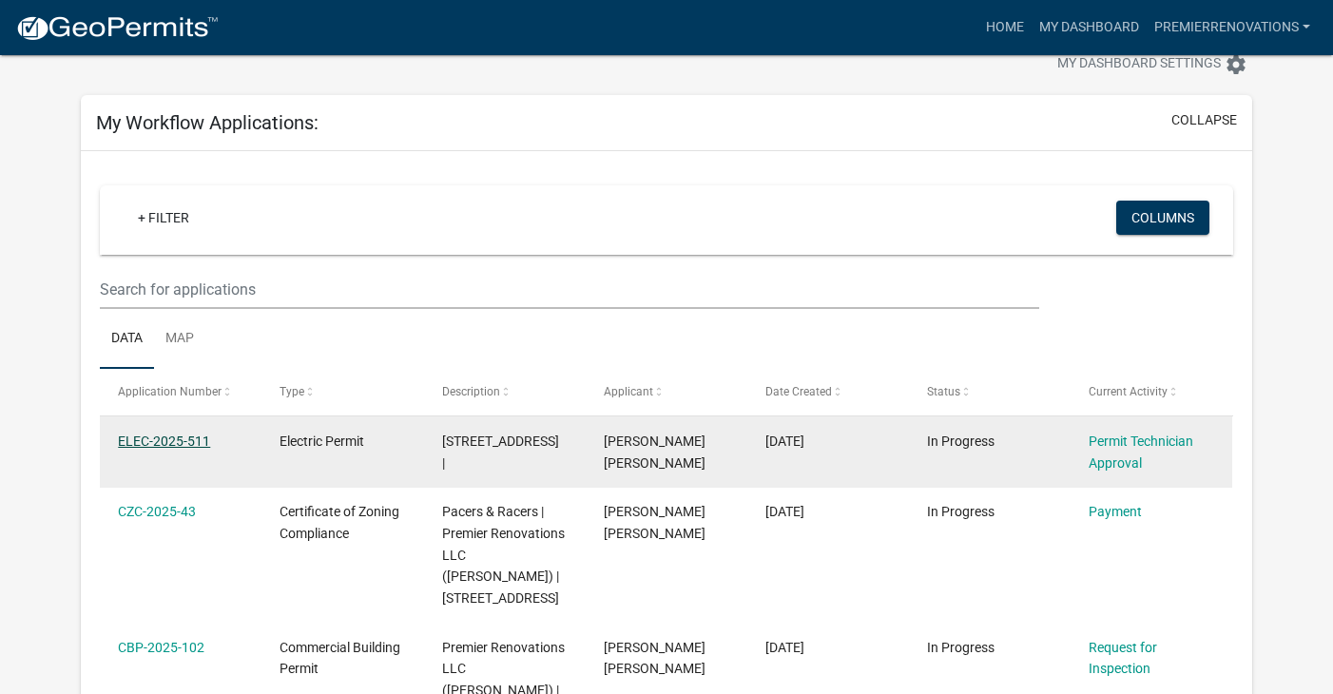
click at [178, 439] on link "ELEC-2025-511" at bounding box center [164, 441] width 92 height 15
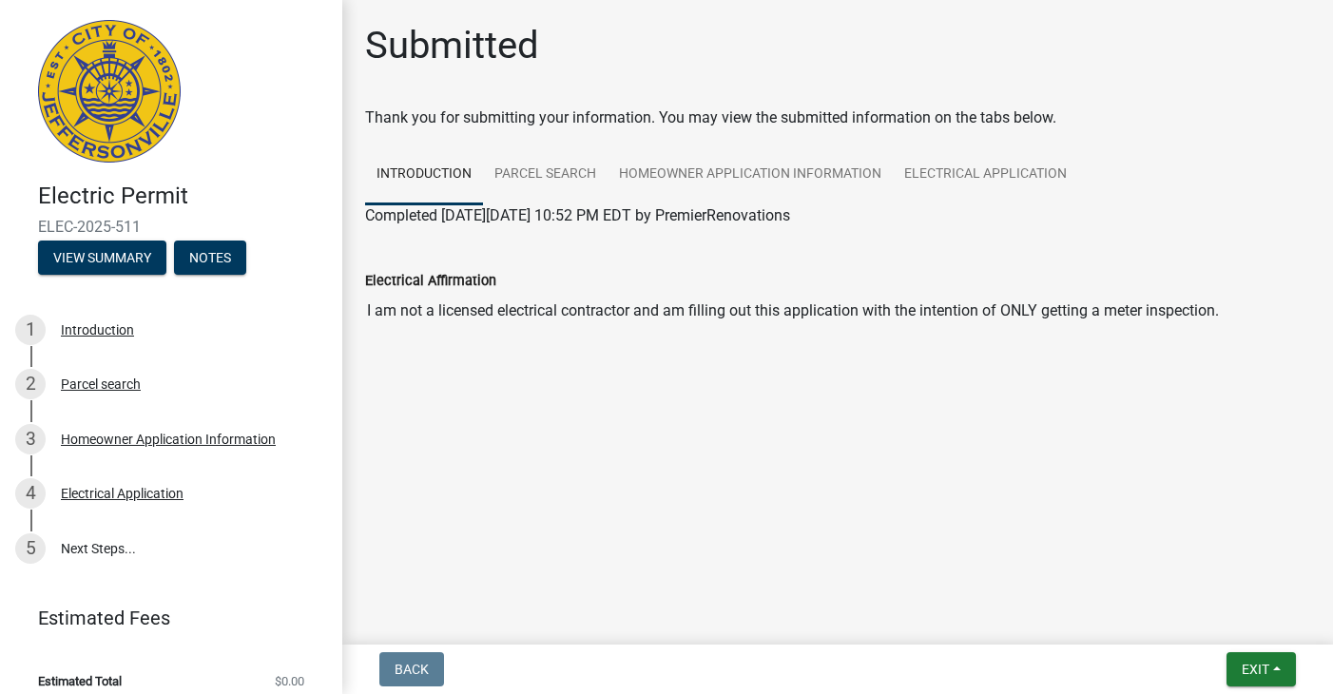
click at [424, 674] on span "Back" at bounding box center [412, 669] width 34 height 15
click at [995, 165] on link "Electrical Application" at bounding box center [985, 175] width 185 height 61
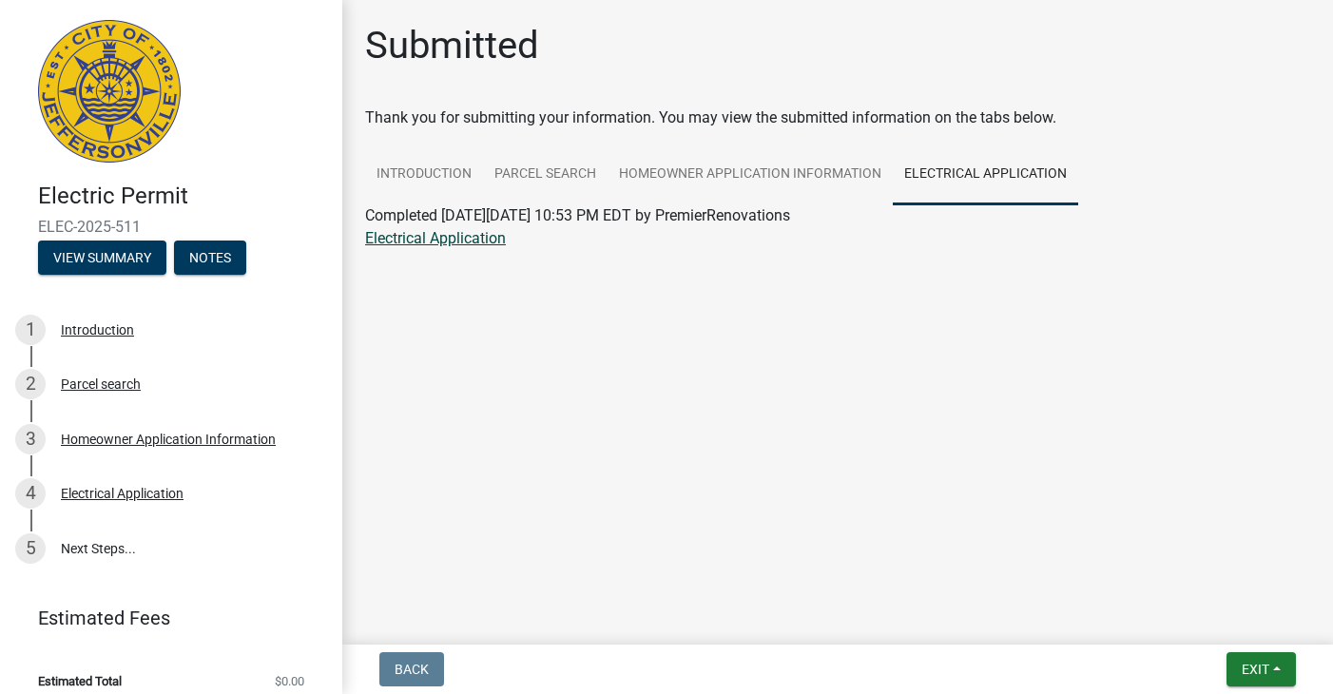
click at [469, 237] on link "Electrical Application" at bounding box center [435, 238] width 141 height 18
click at [204, 246] on button "Notes" at bounding box center [210, 258] width 72 height 34
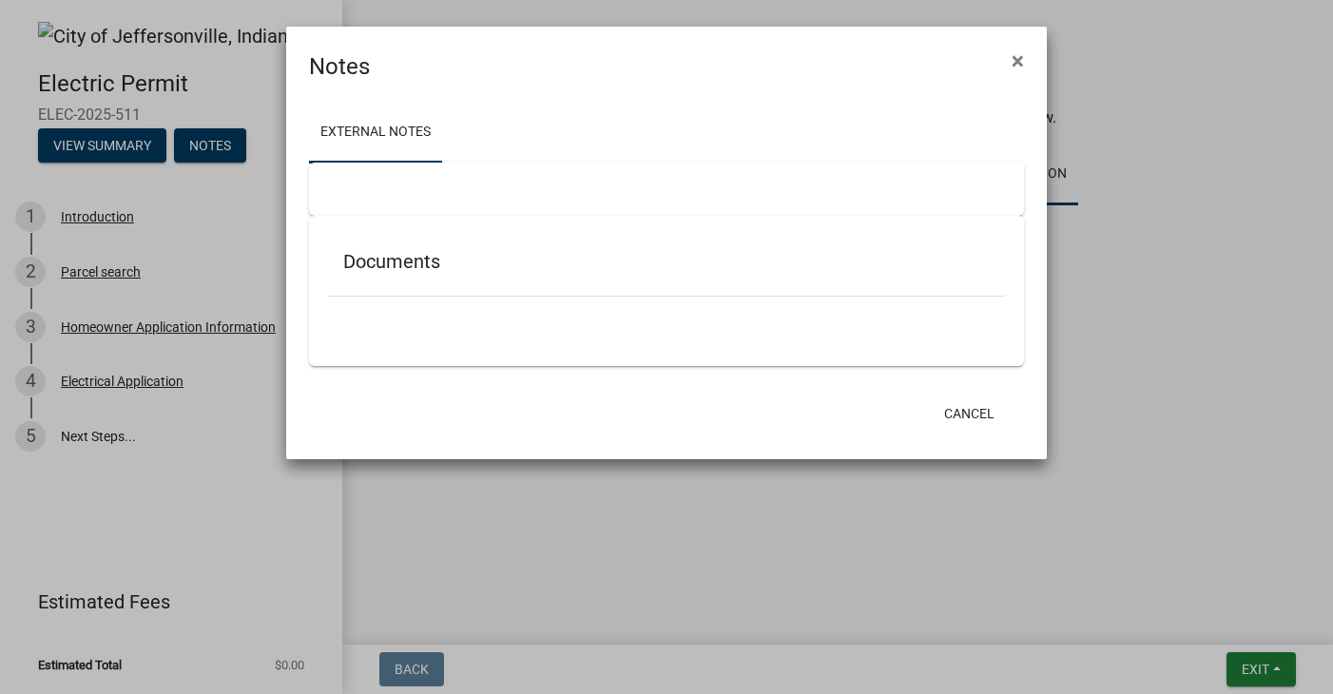
click at [380, 259] on h5 "Documents" at bounding box center [666, 261] width 647 height 23
click at [370, 169] on div at bounding box center [666, 189] width 715 height 53
click at [348, 177] on div at bounding box center [666, 189] width 715 height 53
click at [962, 383] on div "External Notes Documents" at bounding box center [666, 236] width 761 height 305
click at [1002, 407] on button "Cancel" at bounding box center [969, 413] width 81 height 34
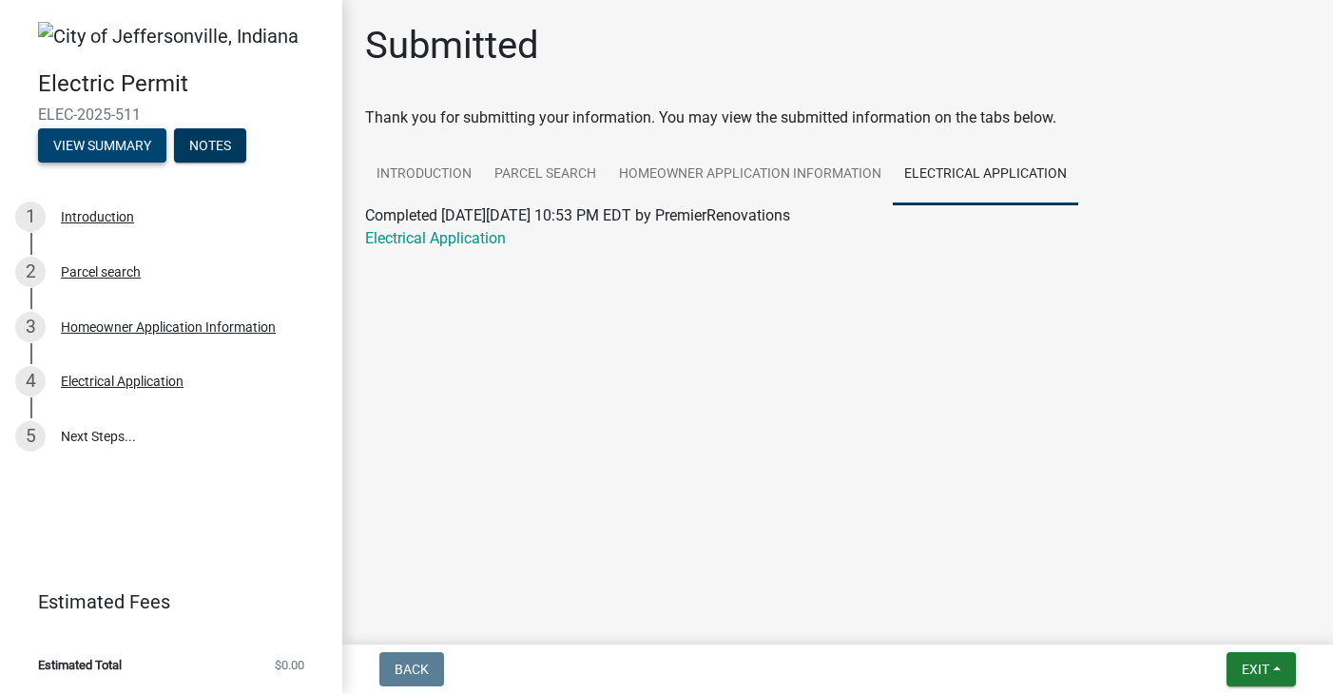
click at [125, 145] on button "View Summary" at bounding box center [102, 145] width 128 height 34
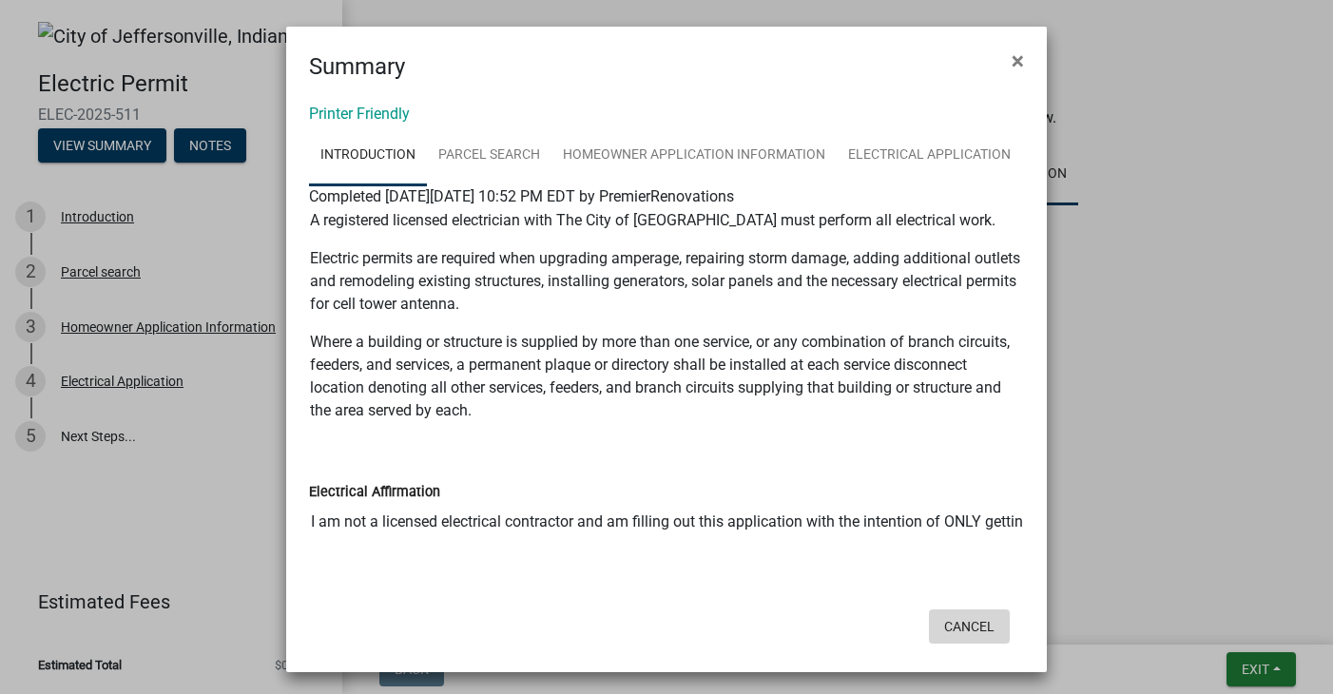
click at [981, 620] on button "Cancel" at bounding box center [969, 626] width 81 height 34
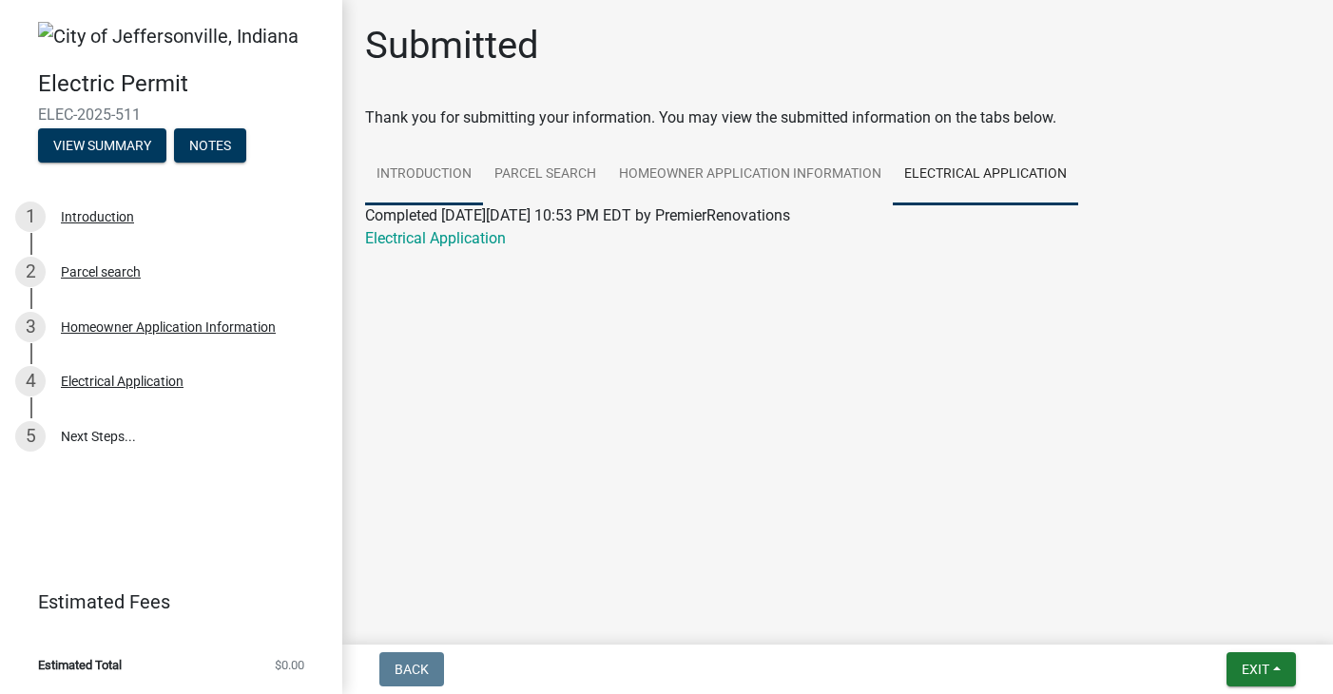
click at [376, 161] on link "Introduction" at bounding box center [424, 175] width 118 height 61
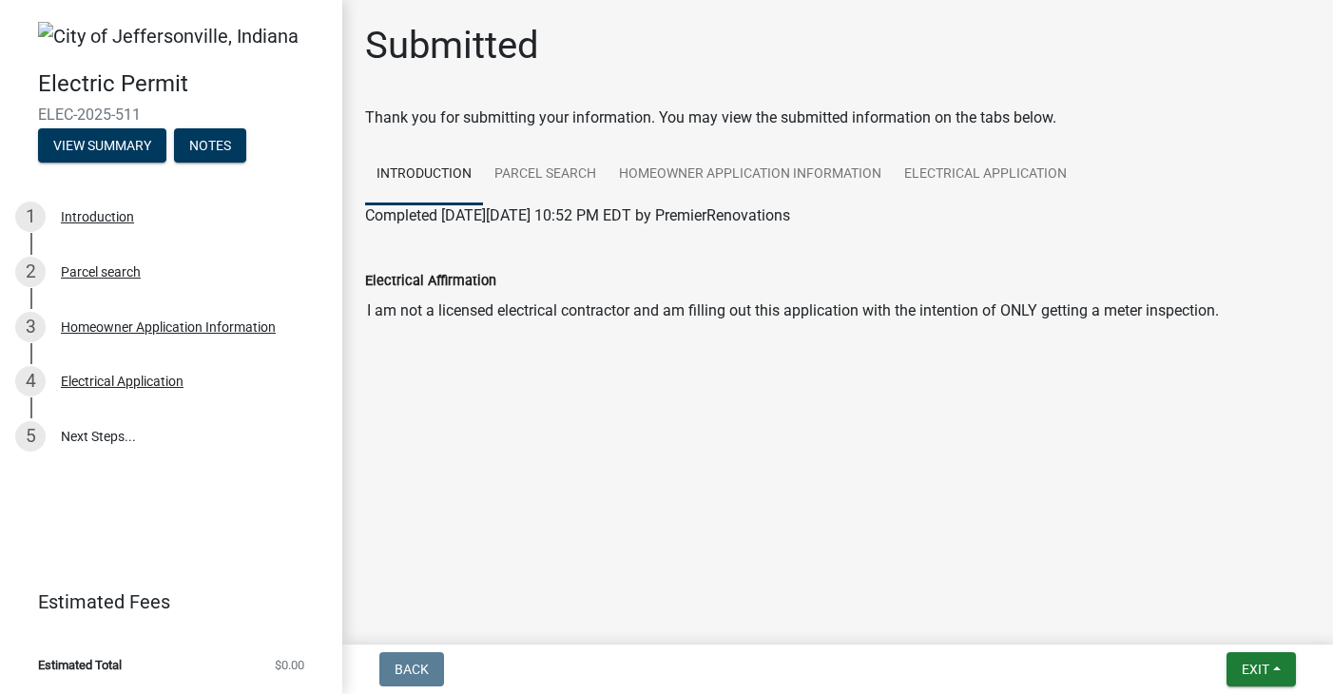
click at [421, 669] on span "Back" at bounding box center [412, 669] width 34 height 15
click at [1005, 161] on link "Electrical Application" at bounding box center [985, 175] width 185 height 61
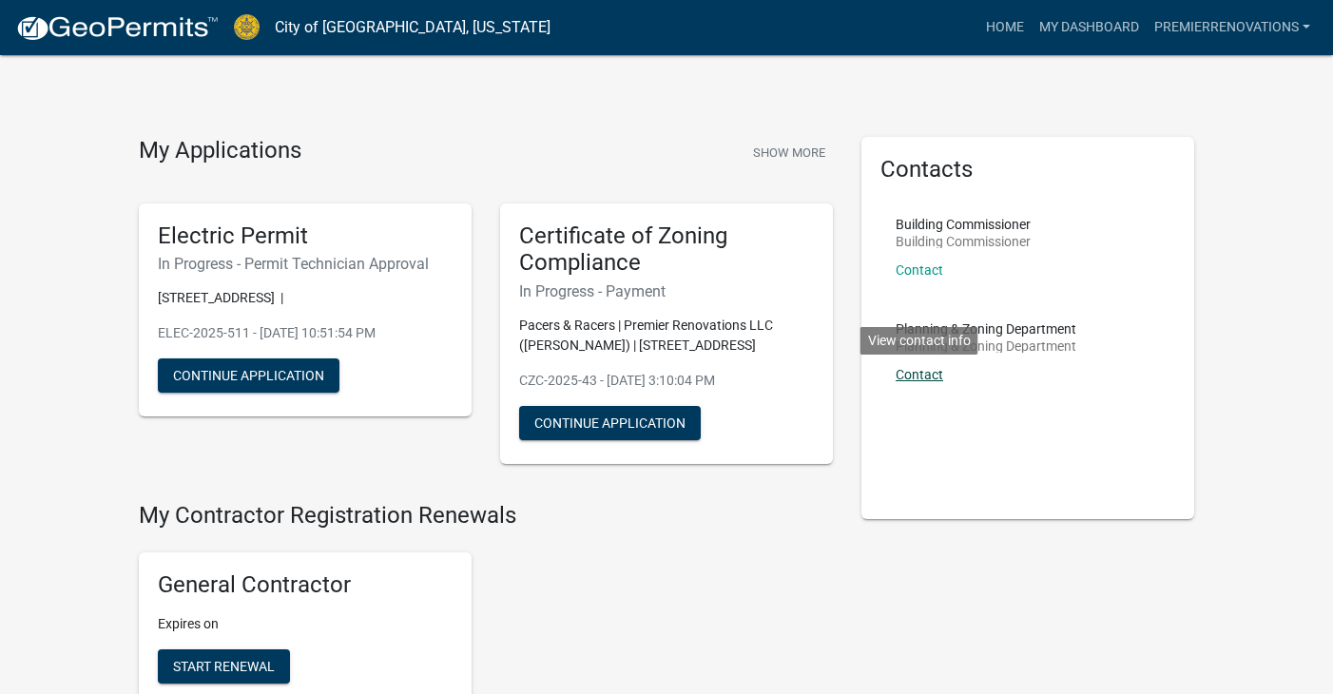
click at [925, 375] on link "Contact" at bounding box center [920, 374] width 48 height 15
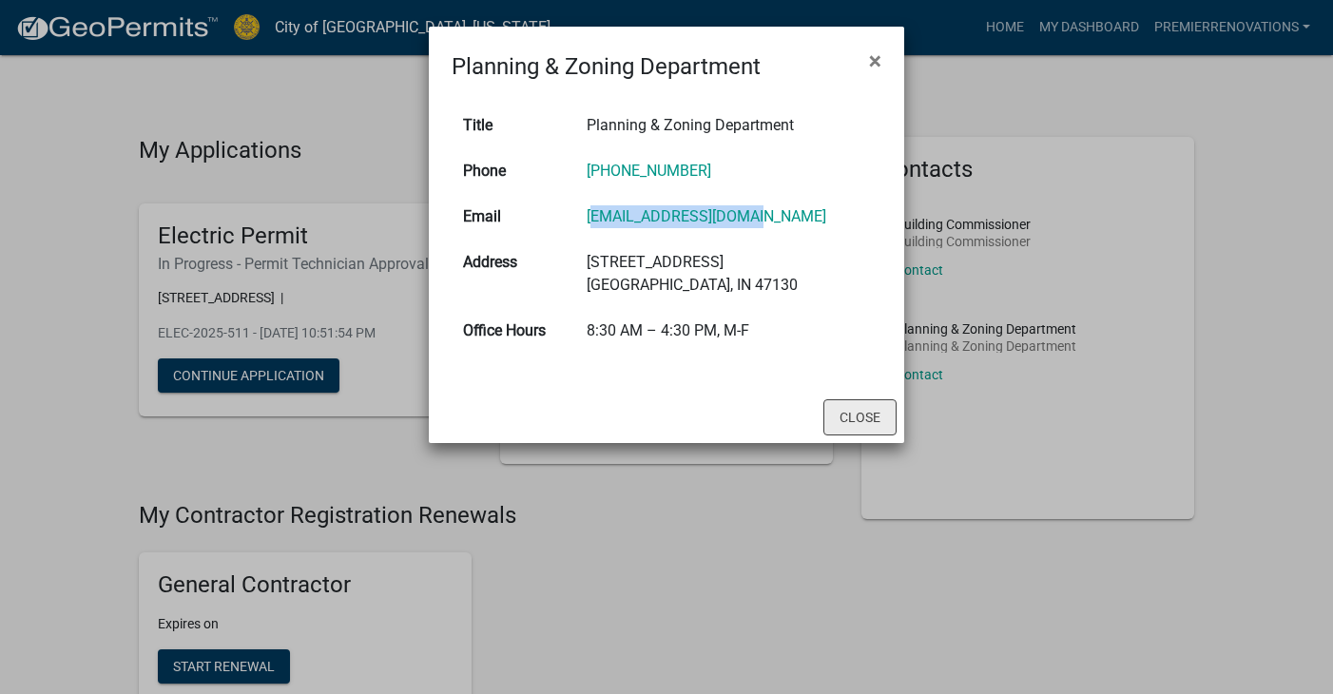
click at [852, 435] on button "Close" at bounding box center [859, 417] width 73 height 36
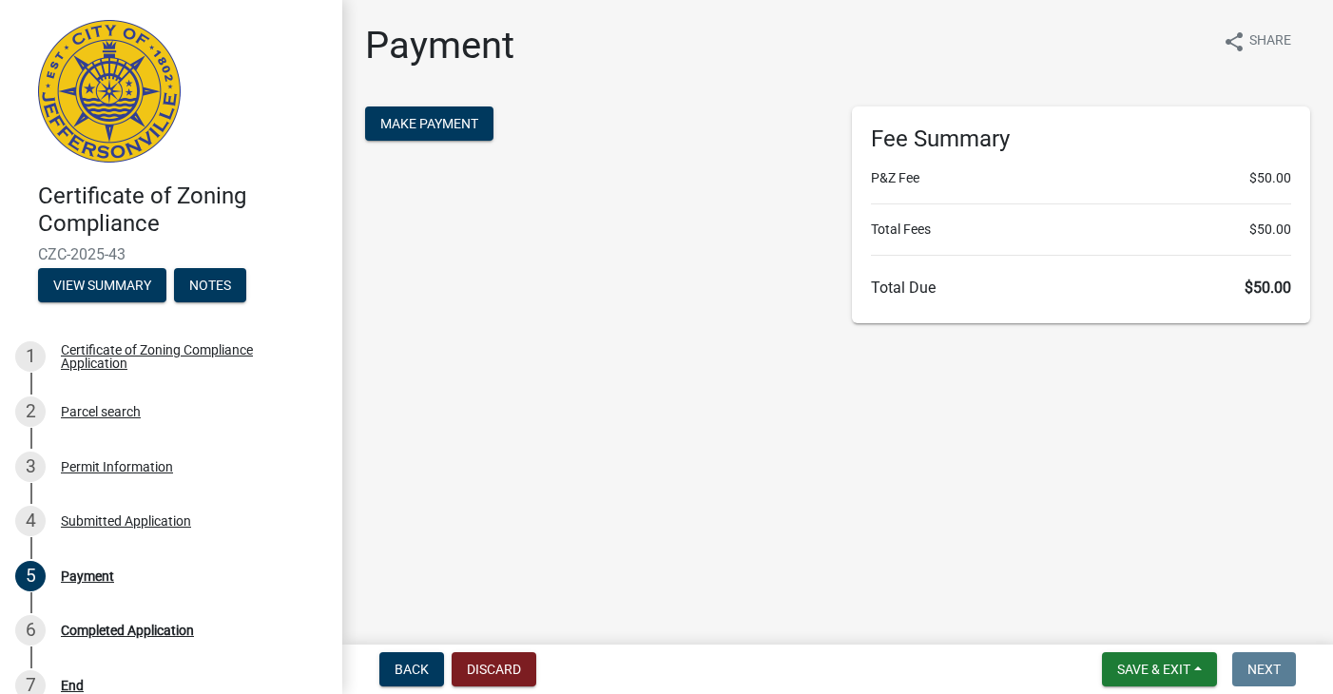
click at [1269, 667] on span "Next" at bounding box center [1263, 669] width 33 height 15
click at [435, 121] on span "Make Payment" at bounding box center [429, 123] width 98 height 15
